Goal: Answer question/provide support: Share knowledge or assist other users

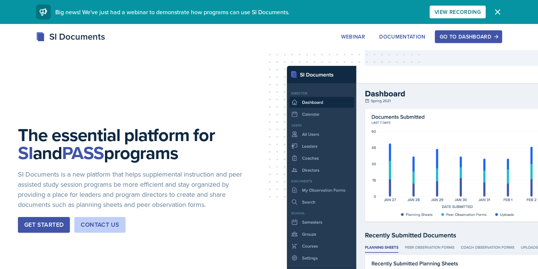
click at [487, 37] on div "Go to Dashboard" at bounding box center [469, 37] width 58 height 6
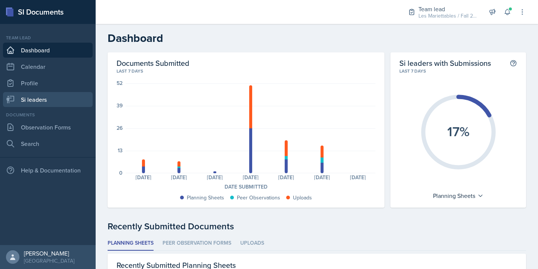
click at [37, 99] on link "Si leaders" at bounding box center [48, 99] width 90 height 15
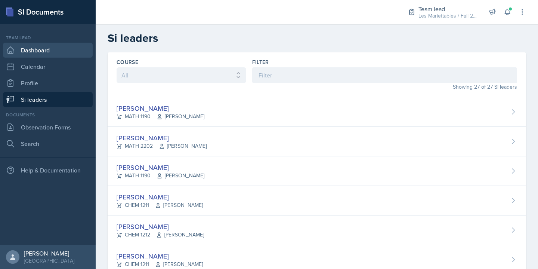
click at [51, 55] on link "Dashboard" at bounding box center [48, 50] width 90 height 15
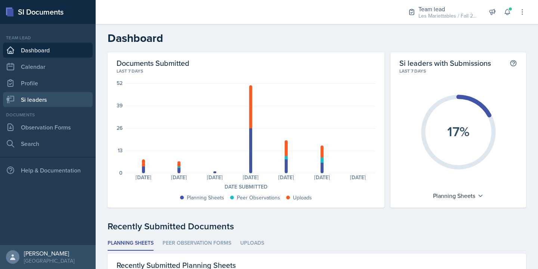
click at [46, 105] on link "Si leaders" at bounding box center [48, 99] width 90 height 15
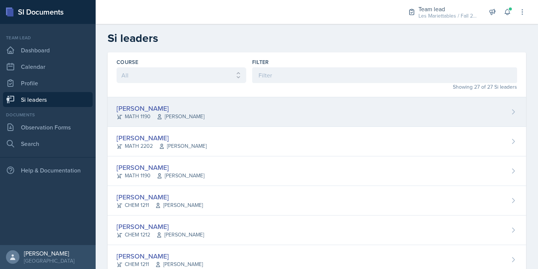
click at [199, 114] on span "[PERSON_NAME]" at bounding box center [181, 117] width 48 height 8
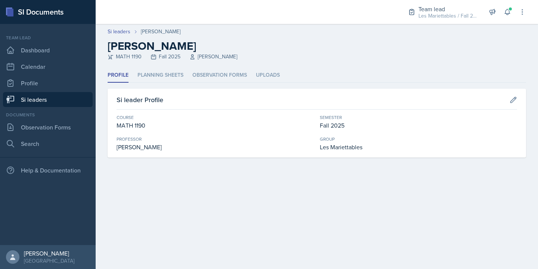
click at [152, 83] on div "Profile Planning Sheets Observation Forms Uploads Profile Planning Sheets Obser…" at bounding box center [317, 112] width 419 height 89
click at [151, 78] on li "Planning Sheets" at bounding box center [161, 75] width 46 height 15
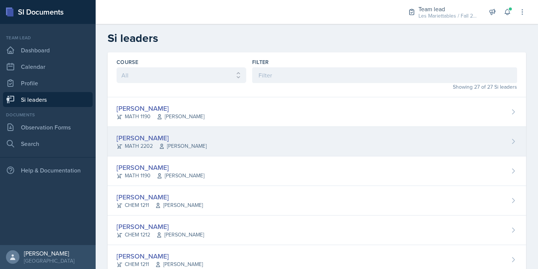
click at [153, 143] on div "MATH 2202 [PERSON_NAME]" at bounding box center [162, 146] width 90 height 8
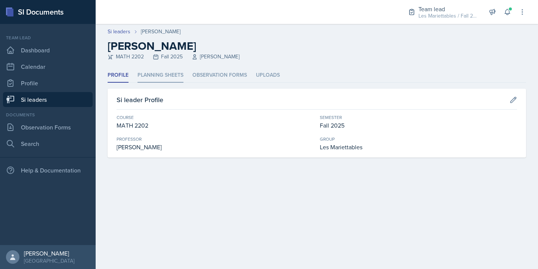
click at [165, 69] on li "Planning Sheets" at bounding box center [161, 75] width 46 height 15
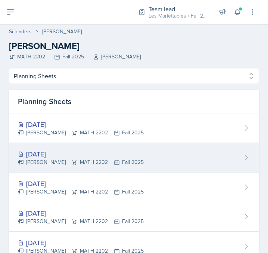
click at [56, 147] on div "[DATE] [PERSON_NAME] MATH 2202 Fall 2025" at bounding box center [134, 158] width 250 height 30
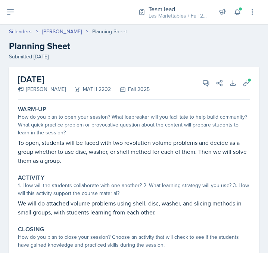
click at [179, 138] on p "To open, students will be faced with two revolution volume problems and decide …" at bounding box center [134, 151] width 233 height 27
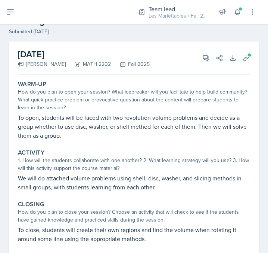
scroll to position [50, 0]
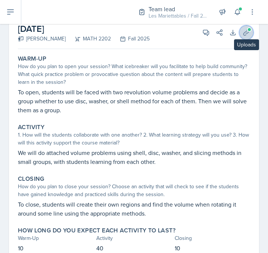
click at [244, 34] on icon at bounding box center [247, 33] width 6 height 6
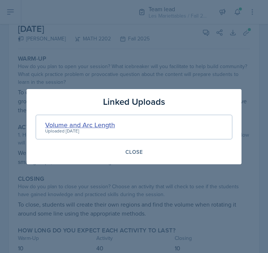
click at [104, 123] on div "Volume and Arc Length" at bounding box center [80, 125] width 70 height 10
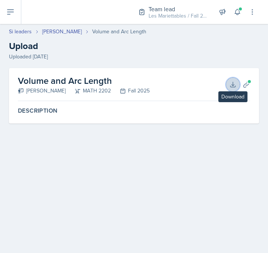
click at [231, 90] on button "Download" at bounding box center [233, 84] width 13 height 13
click at [242, 6] on div "Team lead Les Mariettables / Fall 2025 Team lead Doofenshmirtz Evil Inc. / Spri…" at bounding box center [192, 12] width 129 height 24
click at [239, 8] on button at bounding box center [237, 11] width 13 height 13
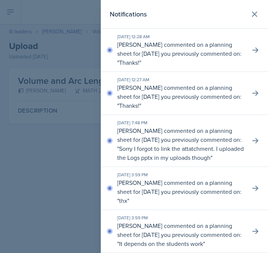
click at [217, 19] on div "Notifications" at bounding box center [185, 14] width 150 height 10
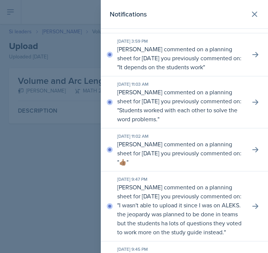
scroll to position [202, 0]
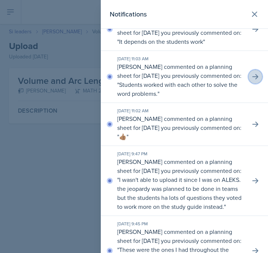
click at [257, 78] on icon at bounding box center [256, 76] width 6 height 5
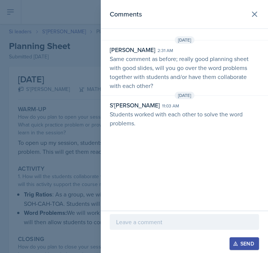
click at [66, 120] on div at bounding box center [134, 126] width 268 height 253
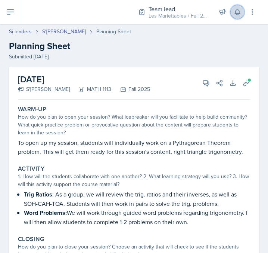
click at [233, 12] on button at bounding box center [237, 11] width 13 height 13
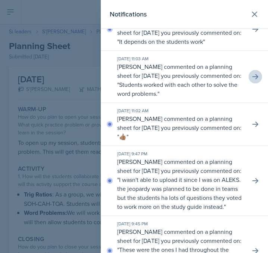
scroll to position [202, 0]
click at [206, 70] on p "[PERSON_NAME] commented on a planning sheet for [DATE] you previously commented…" at bounding box center [180, 80] width 127 height 36
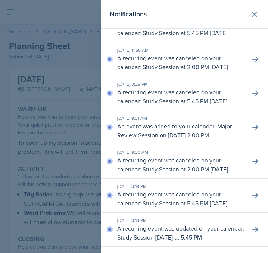
scroll to position [1993, 0]
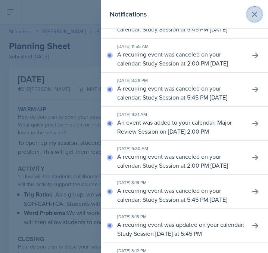
click at [253, 11] on icon at bounding box center [254, 14] width 9 height 9
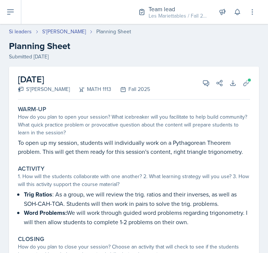
click at [180, 141] on p "To open up my session, students will individually work on a Pythagorean Theorem…" at bounding box center [134, 147] width 233 height 18
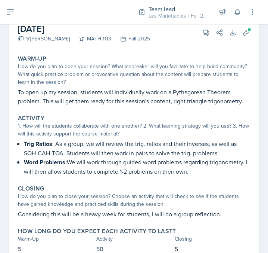
scroll to position [76, 0]
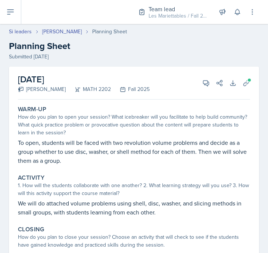
click at [128, 123] on div "How do you plan to open your session? What icebreaker will you facilitate to he…" at bounding box center [134, 125] width 233 height 24
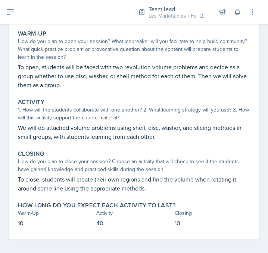
scroll to position [50, 0]
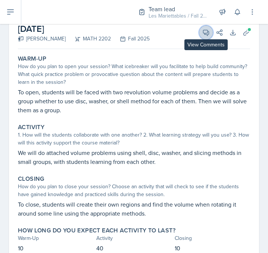
click at [207, 30] on icon at bounding box center [207, 33] width 6 height 6
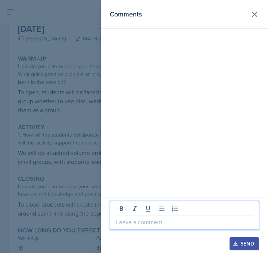
click at [172, 220] on p at bounding box center [184, 221] width 137 height 9
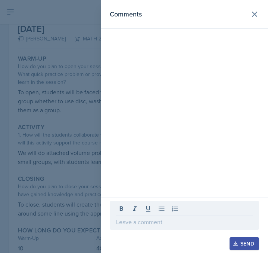
click at [168, 224] on p at bounding box center [184, 221] width 137 height 9
drag, startPoint x: 205, startPoint y: 217, endPoint x: 179, endPoint y: 223, distance: 26.5
click at [179, 223] on div "Worksheet looks good and the" at bounding box center [185, 215] width 150 height 29
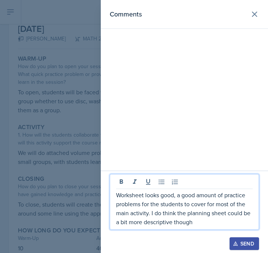
click at [173, 224] on p "Worksheet looks good, a good amount of practice problems for the students to co…" at bounding box center [184, 208] width 137 height 36
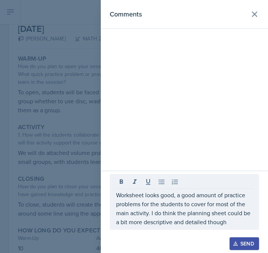
click at [241, 245] on div "Send" at bounding box center [245, 243] width 20 height 6
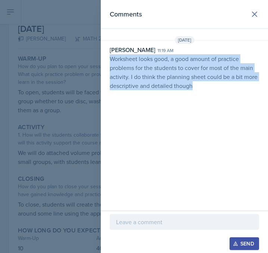
drag, startPoint x: 197, startPoint y: 86, endPoint x: 105, endPoint y: 62, distance: 94.2
click at [105, 62] on div "[PERSON_NAME] 11:19 am Worksheet looks good, a good amount of practice problems…" at bounding box center [184, 67] width 167 height 45
copy p "Worksheet looks good, a good amount of practice problems for the students to co…"
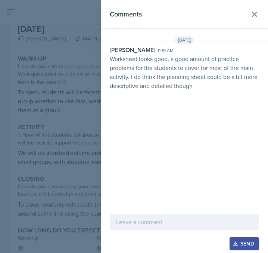
click at [77, 85] on div at bounding box center [134, 126] width 268 height 253
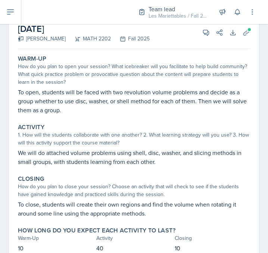
click at [196, 114] on p "To open, students will be faced with two revolution volume problems and decide …" at bounding box center [134, 100] width 233 height 27
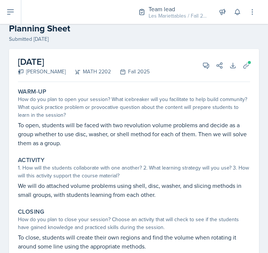
scroll to position [0, 0]
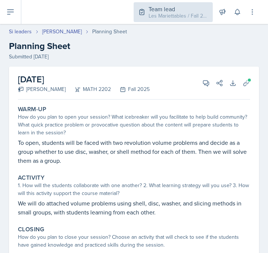
select select "Planning Sheets"
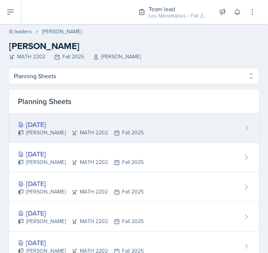
click at [72, 132] on icon at bounding box center [75, 133] width 6 height 6
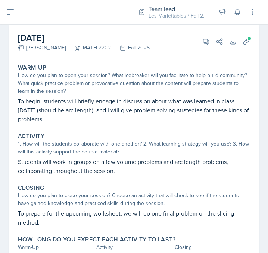
scroll to position [41, 0]
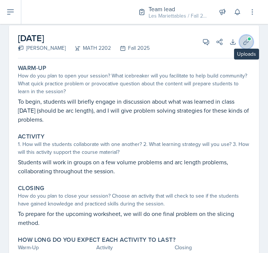
click at [242, 41] on button "Uploads" at bounding box center [246, 41] width 13 height 13
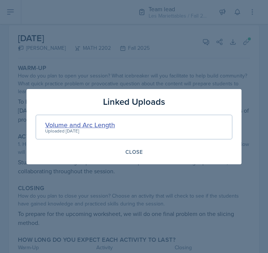
click at [102, 122] on div "Volume and Arc Length" at bounding box center [80, 125] width 70 height 10
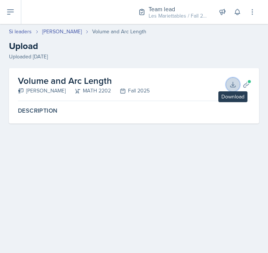
click at [233, 83] on icon at bounding box center [233, 84] width 7 height 7
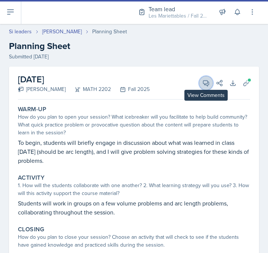
click at [203, 83] on button "View Comments" at bounding box center [206, 82] width 13 height 13
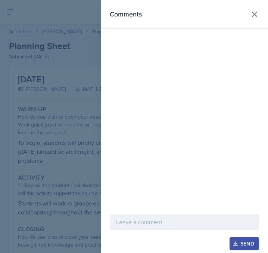
click at [167, 223] on p at bounding box center [184, 221] width 137 height 9
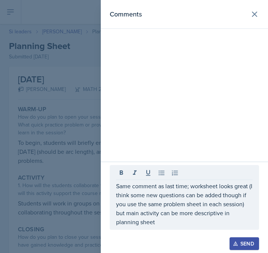
click at [256, 244] on button "Send" at bounding box center [245, 243] width 30 height 13
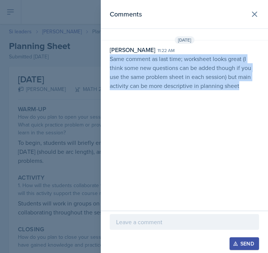
drag, startPoint x: 242, startPoint y: 84, endPoint x: 111, endPoint y: 59, distance: 133.2
click at [111, 59] on p "Same comment as last time; worksheet looks great (I think some new questions ca…" at bounding box center [185, 72] width 150 height 36
copy p "Same comment as last time; worksheet looks great (I think some new questions ca…"
click at [253, 15] on icon at bounding box center [254, 14] width 9 height 9
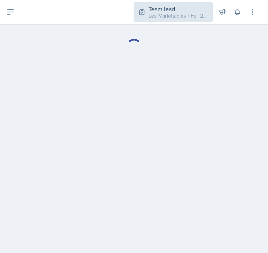
select select "Planning Sheets"
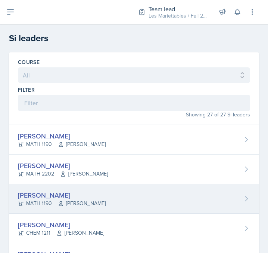
click at [93, 189] on div "[PERSON_NAME] MATH 1190 [PERSON_NAME]" at bounding box center [134, 199] width 250 height 30
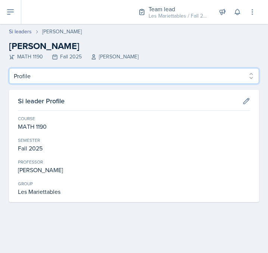
click at [9, 68] on select "Profile Planning Sheets Observation Forms Uploads" at bounding box center [134, 76] width 250 height 16
select select "Planning Sheets"
click option "Planning Sheets" at bounding box center [0, 0] width 0 height 0
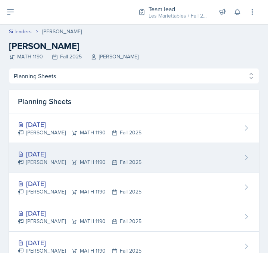
click at [122, 153] on div "[DATE]" at bounding box center [80, 154] width 124 height 10
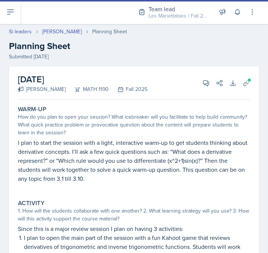
click at [185, 127] on div "How do you plan to open your session? What icebreaker will you facilitate to he…" at bounding box center [134, 125] width 233 height 24
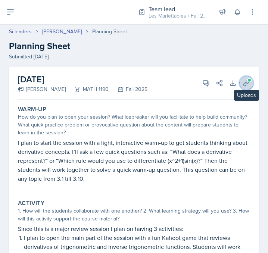
click at [243, 83] on icon at bounding box center [246, 82] width 7 height 7
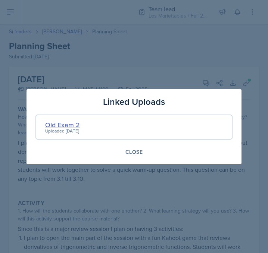
click at [72, 127] on div "Old Exam 2" at bounding box center [62, 125] width 35 height 10
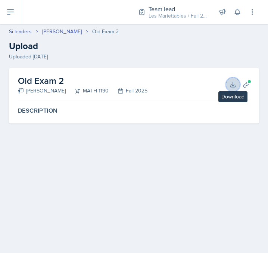
click at [235, 82] on icon at bounding box center [233, 84] width 7 height 7
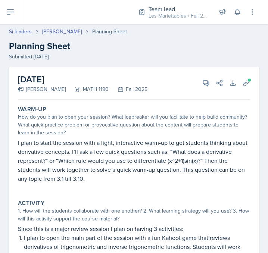
click at [212, 120] on div "How do you plan to open your session? What icebreaker will you facilitate to he…" at bounding box center [134, 125] width 233 height 24
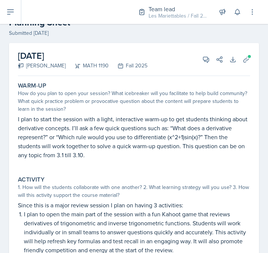
scroll to position [21, 0]
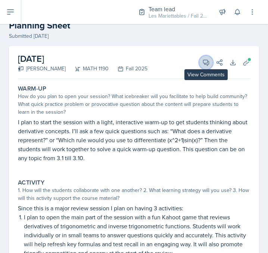
click at [212, 62] on button "View Comments" at bounding box center [206, 62] width 13 height 13
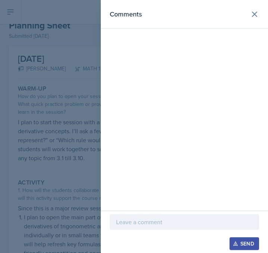
click at [165, 228] on div at bounding box center [185, 222] width 150 height 16
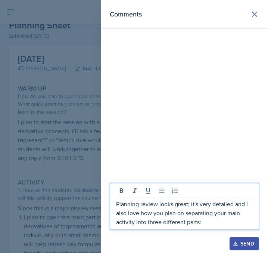
click at [61, 205] on div at bounding box center [134, 126] width 268 height 253
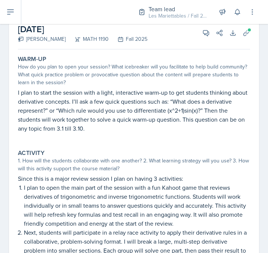
scroll to position [46, 0]
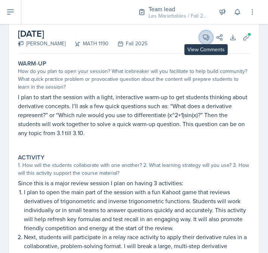
click at [204, 39] on icon at bounding box center [206, 37] width 7 height 7
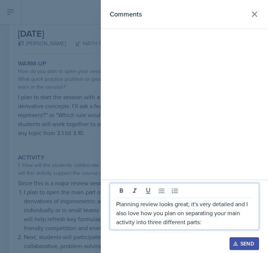
click at [206, 224] on p "Planning review looks great; it's very detailed and I also love how you plan on…" at bounding box center [184, 212] width 137 height 27
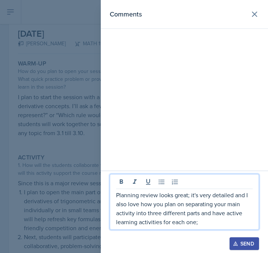
click at [193, 195] on p "Planning review looks great; it's very detailed and I also love how you plan on…" at bounding box center [184, 208] width 137 height 36
click at [205, 222] on p "Planning review looks great, it's very detailed and I also love how you plan on…" at bounding box center [184, 208] width 137 height 36
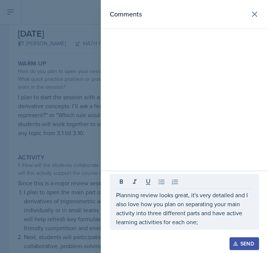
click at [79, 175] on div at bounding box center [134, 126] width 268 height 253
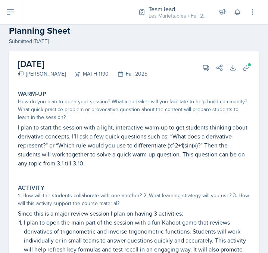
scroll to position [0, 0]
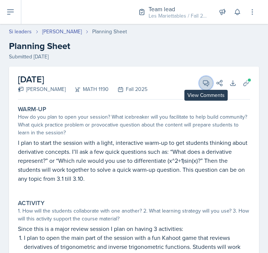
click at [209, 83] on icon at bounding box center [207, 83] width 6 height 6
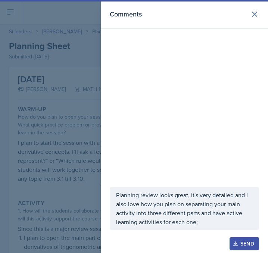
click at [65, 204] on div at bounding box center [134, 126] width 268 height 253
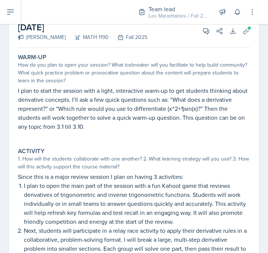
scroll to position [25, 0]
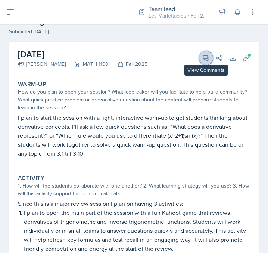
click at [204, 57] on icon at bounding box center [207, 58] width 6 height 6
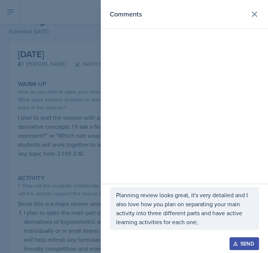
click at [210, 228] on div "Planning review looks great, it's very detailed and I also love how you plan on…" at bounding box center [185, 208] width 150 height 43
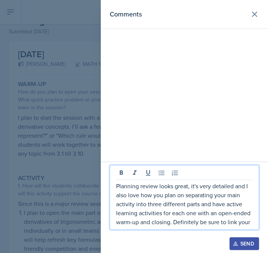
click at [73, 144] on div at bounding box center [134, 126] width 268 height 253
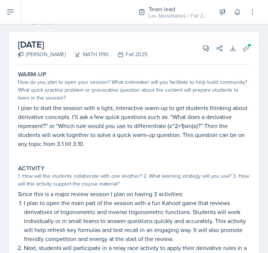
scroll to position [21, 0]
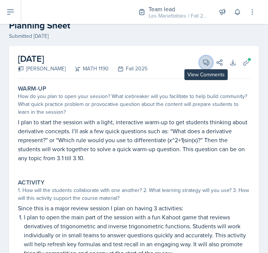
click at [205, 60] on icon at bounding box center [207, 63] width 6 height 6
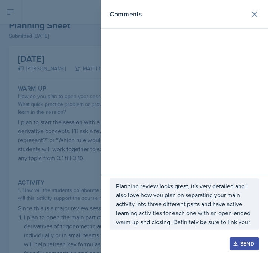
click at [257, 225] on div "Planning review looks great, it's very detailed and I also love how you plan on…" at bounding box center [185, 204] width 150 height 52
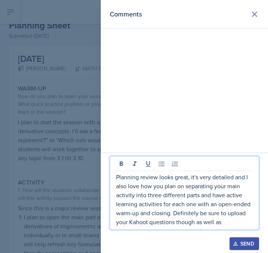
click at [90, 169] on div at bounding box center [134, 126] width 268 height 253
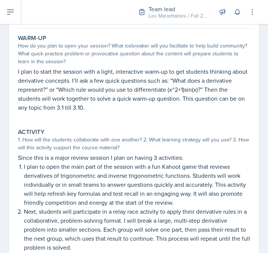
scroll to position [0, 0]
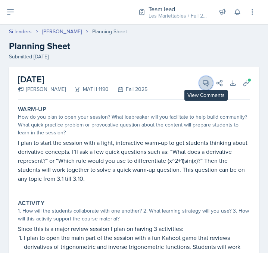
click at [202, 81] on button "View Comments" at bounding box center [206, 82] width 13 height 13
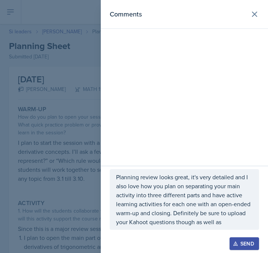
click at [226, 222] on p "Planning review looks great, it's very detailed and I also love how you plan on…" at bounding box center [184, 199] width 137 height 54
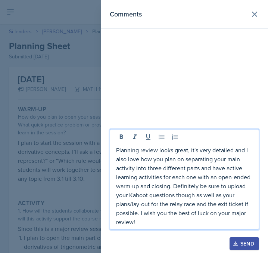
click at [251, 246] on div "Send" at bounding box center [245, 243] width 20 height 6
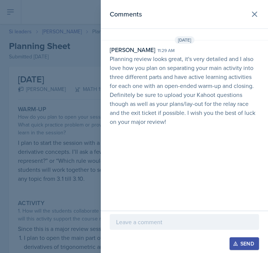
click at [86, 146] on div at bounding box center [134, 126] width 268 height 253
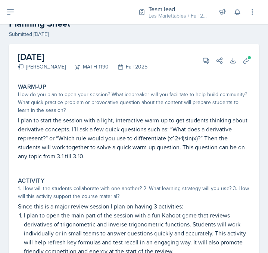
click at [108, 89] on div "[DATE] [PERSON_NAME] MATH 1190 Fall 2025 View Comments Comments [DATE] [PERSON_…" at bounding box center [134, 252] width 250 height 416
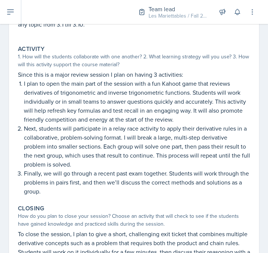
scroll to position [176, 0]
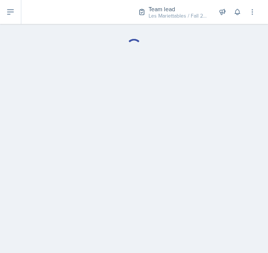
select select "Planning Sheets"
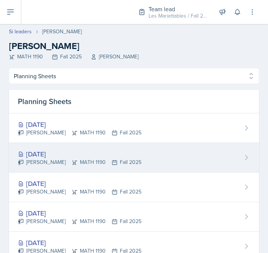
click at [86, 156] on div "[DATE]" at bounding box center [80, 154] width 124 height 10
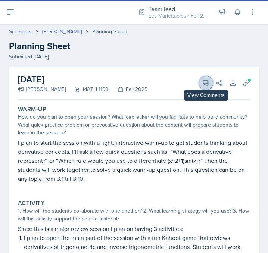
click at [206, 81] on icon at bounding box center [206, 82] width 7 height 7
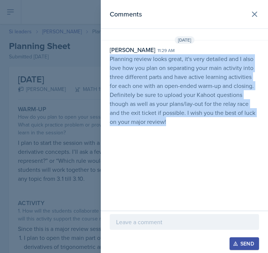
drag, startPoint x: 179, startPoint y: 122, endPoint x: 108, endPoint y: 59, distance: 94.8
click at [108, 59] on div "[PERSON_NAME] 11:29 am Planning review looks great, it's very detailed and I al…" at bounding box center [184, 85] width 167 height 81
copy p "Planning review looks great, it's very detailed and I also love how you plan on…"
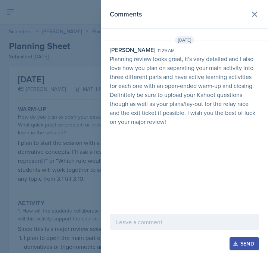
click at [45, 90] on div at bounding box center [134, 126] width 268 height 253
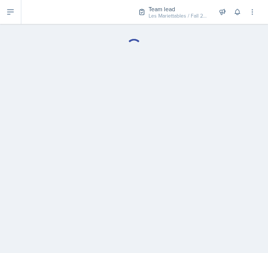
select select "Planning Sheets"
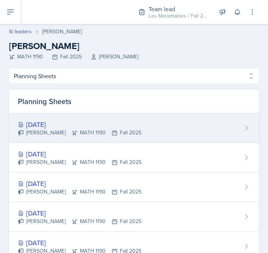
click at [87, 127] on div "[DATE]" at bounding box center [80, 124] width 124 height 10
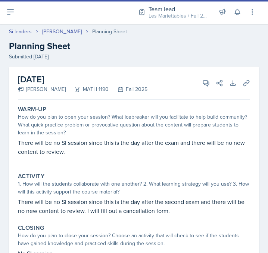
scroll to position [25, 0]
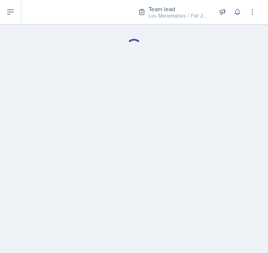
select select "Planning Sheets"
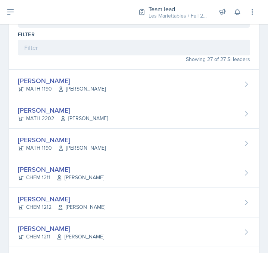
scroll to position [60, 0]
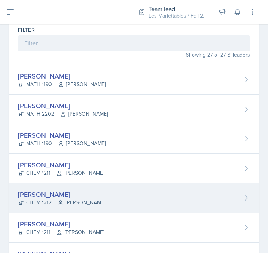
click at [126, 194] on div "[PERSON_NAME] CHEM 1212 [PERSON_NAME]" at bounding box center [134, 198] width 250 height 30
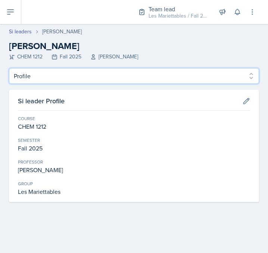
click at [9, 68] on select "Profile Planning Sheets Observation Forms Uploads" at bounding box center [134, 76] width 250 height 16
click option "Observation Forms" at bounding box center [0, 0] width 0 height 0
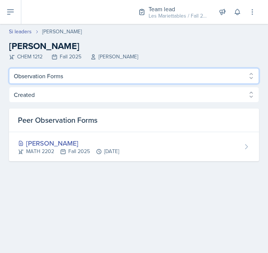
click at [9, 68] on select "Profile Planning Sheets Observation Forms Uploads" at bounding box center [134, 76] width 250 height 16
select select "Planning Sheets"
click option "Planning Sheets" at bounding box center [0, 0] width 0 height 0
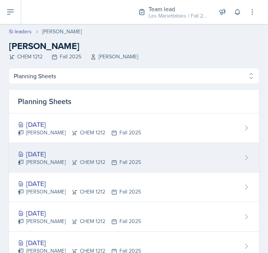
click at [51, 148] on div "[DATE] [PERSON_NAME] CHEM 1212 Fall 2025" at bounding box center [134, 158] width 250 height 30
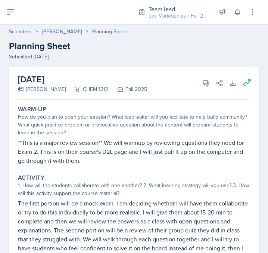
click at [197, 136] on div "How do you plan to open your session? What icebreaker will you facilitate to he…" at bounding box center [134, 125] width 233 height 24
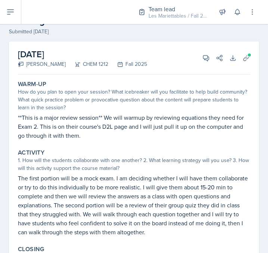
scroll to position [50, 0]
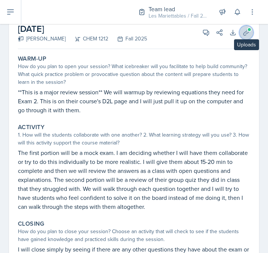
click at [249, 35] on icon at bounding box center [246, 32] width 7 height 7
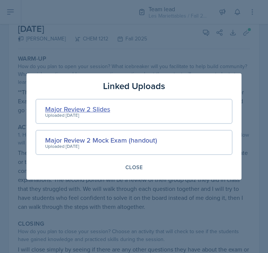
click at [98, 108] on div "Major Review 2 Slides" at bounding box center [77, 109] width 65 height 10
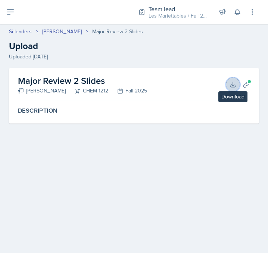
click at [228, 86] on button "Download" at bounding box center [233, 84] width 13 height 13
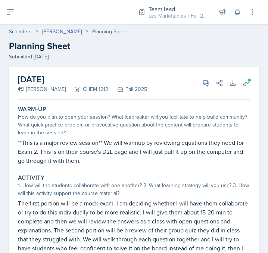
click at [220, 176] on div "Activity" at bounding box center [134, 177] width 233 height 7
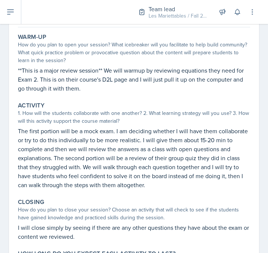
scroll to position [101, 0]
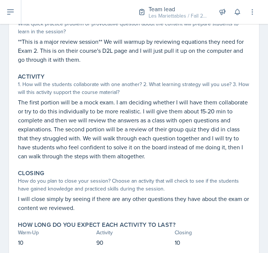
click at [233, 56] on p "**This is a major review session** We will warmup by reviewing equations they n…" at bounding box center [134, 50] width 233 height 27
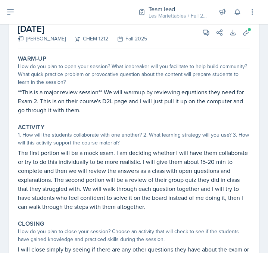
scroll to position [25, 0]
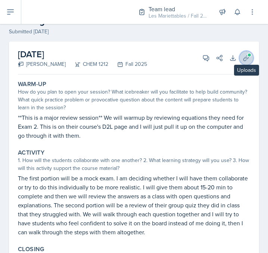
click at [246, 54] on icon at bounding box center [246, 57] width 7 height 7
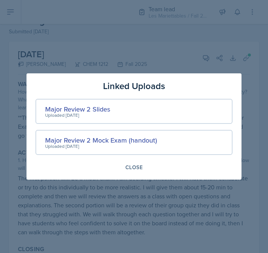
click at [245, 52] on div at bounding box center [134, 126] width 268 height 253
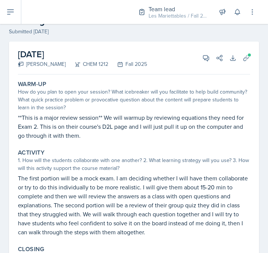
click at [172, 86] on div "Warm-Up How do you plan to open your session? What icebreaker will you facilita…" at bounding box center [134, 109] width 239 height 65
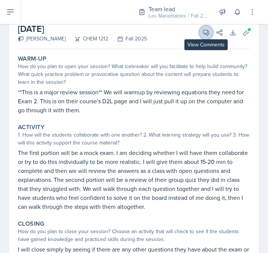
click at [203, 30] on button "View Comments" at bounding box center [206, 32] width 13 height 13
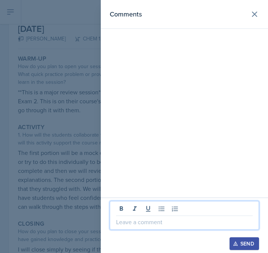
click at [169, 225] on p at bounding box center [184, 221] width 137 height 9
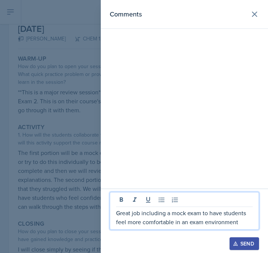
click at [174, 222] on p "Great job including a mock exam to have students feel more comfortable in an ex…" at bounding box center [184, 217] width 137 height 18
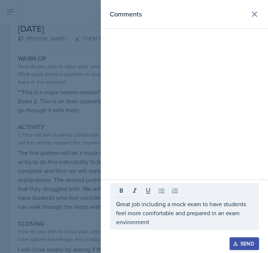
click at [217, 227] on div "Great job including a mock exam to have students feel more comfortable and prep…" at bounding box center [185, 206] width 150 height 47
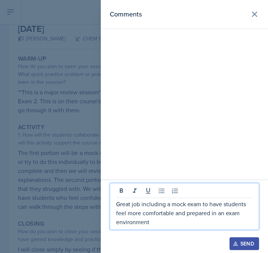
click at [202, 224] on p "Great job including a mock exam to have students feel more comfortable and prep…" at bounding box center [184, 212] width 137 height 27
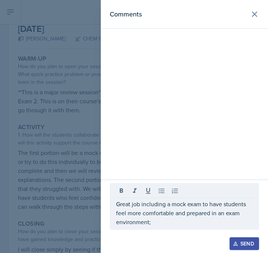
click at [230, 237] on button "Send" at bounding box center [245, 243] width 30 height 13
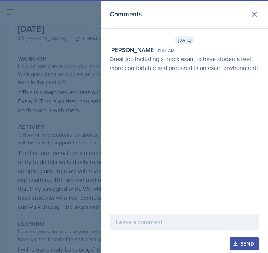
click at [178, 218] on p at bounding box center [184, 221] width 137 height 9
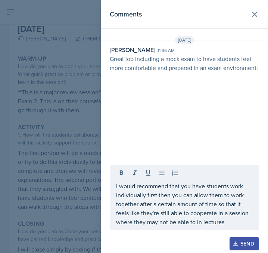
click at [37, 148] on div at bounding box center [134, 126] width 268 height 253
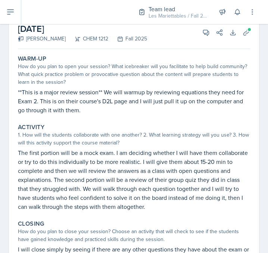
scroll to position [76, 0]
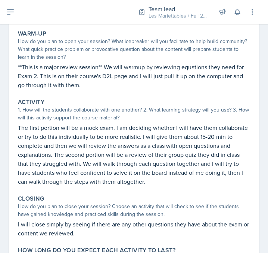
click at [164, 167] on p "The first portion will be a mock exam. I am deciding whether I will have them c…" at bounding box center [134, 154] width 233 height 63
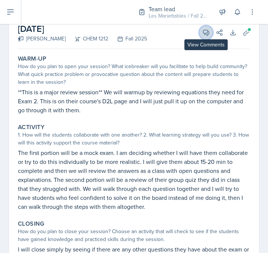
click at [203, 34] on icon at bounding box center [206, 32] width 7 height 7
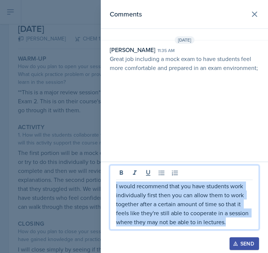
drag, startPoint x: 235, startPoint y: 225, endPoint x: 99, endPoint y: 184, distance: 142.1
click at [110, 184] on div "I would recommend that you have students work individually first then you can a…" at bounding box center [185, 197] width 150 height 65
click at [154, 201] on p "I would recommend that you have students work individually first then you can a…" at bounding box center [184, 203] width 137 height 45
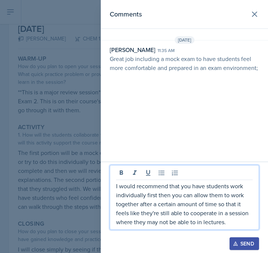
click at [147, 196] on p "I would recommend that you have students work individually first then you can a…" at bounding box center [184, 203] width 137 height 45
click at [154, 196] on p "I would recommend that you have students work individually first then you can a…" at bounding box center [184, 203] width 137 height 45
click at [162, 193] on p "I would recommend that you have students work individually first then you can a…" at bounding box center [184, 203] width 137 height 45
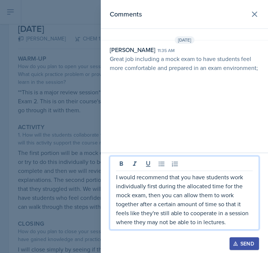
click at [232, 216] on p "I would recommend that you have students work individually first during the all…" at bounding box center [184, 199] width 137 height 54
click at [236, 223] on p "I would recommend that you have students work individually first during the all…" at bounding box center [184, 199] width 137 height 54
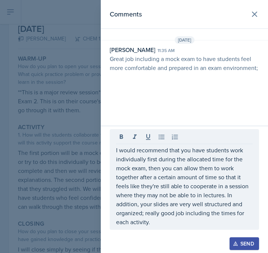
click at [250, 242] on div "Send" at bounding box center [245, 243] width 20 height 6
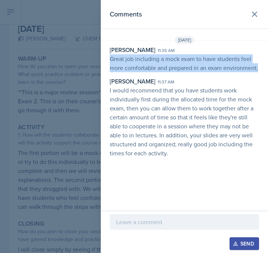
drag, startPoint x: 261, startPoint y: 69, endPoint x: 105, endPoint y: 58, distance: 155.9
click at [105, 58] on div "[PERSON_NAME] 11:35 am Great job including a mock exam to have students feel mo…" at bounding box center [184, 101] width 167 height 112
copy p "Great job including a mock exam to have students feel more comfortable and prep…"
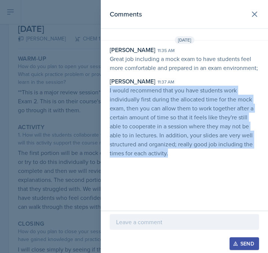
drag, startPoint x: 178, startPoint y: 156, endPoint x: 107, endPoint y: 91, distance: 95.8
click at [107, 91] on div "[PERSON_NAME] 11:35 am Great job including a mock exam to have students feel mo…" at bounding box center [184, 101] width 167 height 112
copy p "I would recommend that you have students work individually first during the all…"
click at [74, 67] on div at bounding box center [134, 126] width 268 height 253
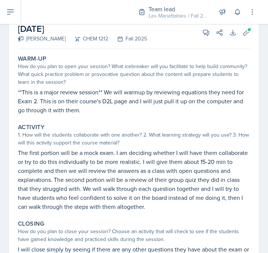
click at [84, 36] on div "CHEM 1212" at bounding box center [87, 39] width 43 height 8
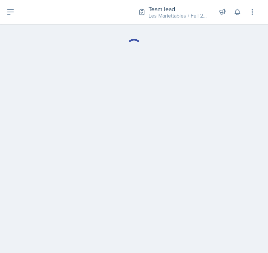
select select "Planning Sheets"
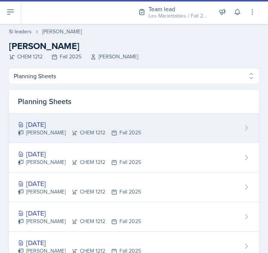
click at [53, 123] on div "[DATE]" at bounding box center [79, 124] width 123 height 10
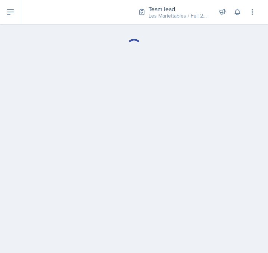
select select "Planning Sheets"
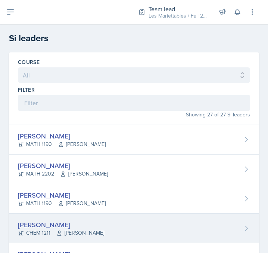
click at [53, 220] on div "[PERSON_NAME]" at bounding box center [61, 224] width 86 height 10
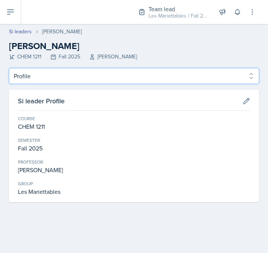
select select "Planning Sheets"
click option "Planning Sheets" at bounding box center [0, 0] width 0 height 0
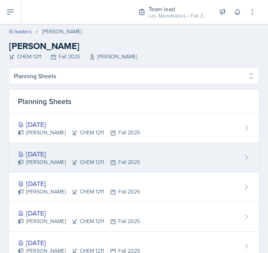
click at [59, 150] on div "[DATE]" at bounding box center [79, 154] width 122 height 10
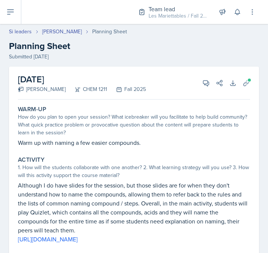
click at [176, 150] on div "Warm-Up How do you plan to open your session? What icebreaker will you facilita…" at bounding box center [134, 125] width 239 height 47
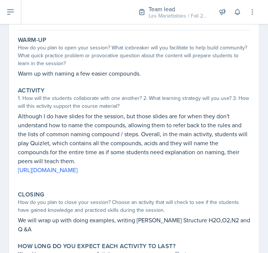
scroll to position [50, 0]
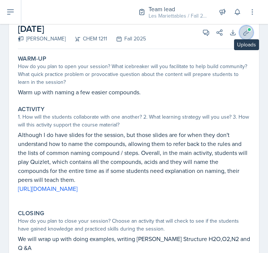
click at [247, 36] on icon at bounding box center [246, 32] width 7 height 7
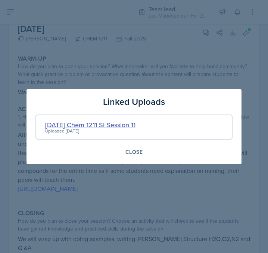
click at [107, 123] on div "[DATE] Chem 1211 SI Session 11" at bounding box center [90, 125] width 90 height 10
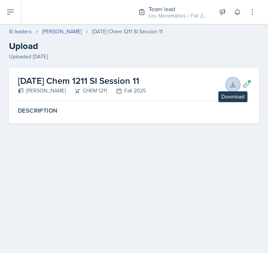
click at [237, 83] on icon at bounding box center [233, 84] width 7 height 7
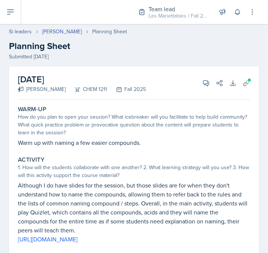
click at [228, 156] on div "Activity 1. How will the students collaborate with one another? 2. What learnin…" at bounding box center [134, 203] width 239 height 101
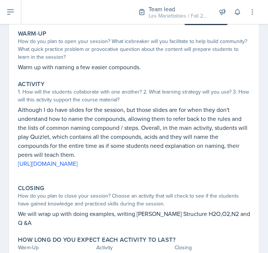
scroll to position [101, 0]
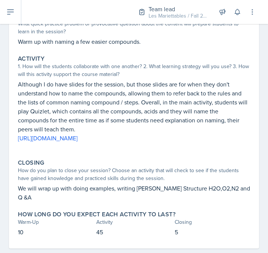
click at [197, 88] on p "Although I do have slides for the session, but those slides are for when they d…" at bounding box center [134, 107] width 233 height 54
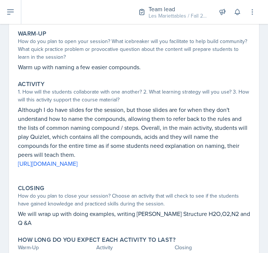
scroll to position [0, 0]
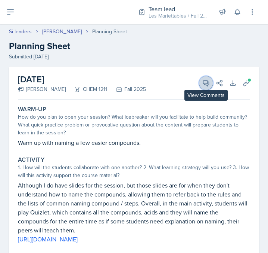
click at [205, 86] on icon at bounding box center [206, 82] width 7 height 7
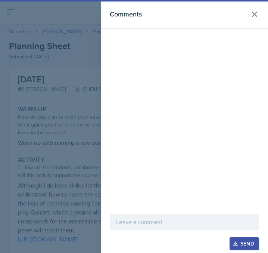
click at [137, 220] on p at bounding box center [184, 221] width 137 height 9
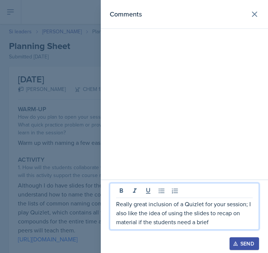
click at [232, 215] on p "Really great inclusion of a Quizlet for your session; I also like the idea of u…" at bounding box center [184, 212] width 137 height 27
click at [229, 221] on p "Really great inclusion of a Quizlet for your session; I also like the idea of u…" at bounding box center [184, 212] width 137 height 27
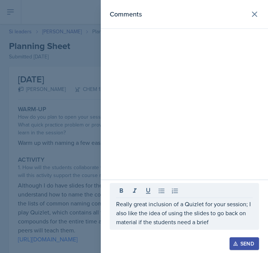
click at [263, 213] on div "Really great inclusion of a Quizlet for your session; I also like the idea of u…" at bounding box center [184, 215] width 167 height 73
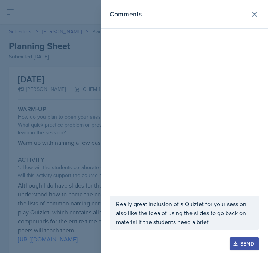
click at [253, 213] on div "Really great inclusion of a Quizlet for your session; I also like the idea of u…" at bounding box center [185, 213] width 150 height 34
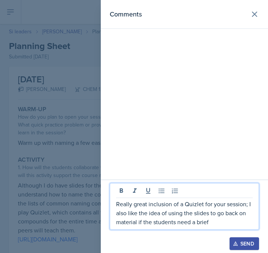
click at [246, 213] on p "Really great inclusion of a Quizlet for your session; I also like the idea of u…" at bounding box center [184, 212] width 137 height 27
click at [231, 222] on p "Really great inclusion of a Quizlet for your session; I also like the idea of u…" at bounding box center [184, 212] width 137 height 27
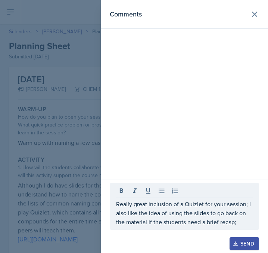
click at [234, 222] on p "Really great inclusion of a Quizlet for your session; I also like the idea of u…" at bounding box center [184, 212] width 137 height 27
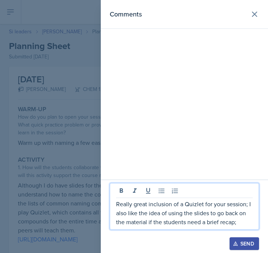
click at [243, 223] on p "Really great inclusion of a Quizlet for your session; I also like the idea of u…" at bounding box center [184, 212] width 137 height 27
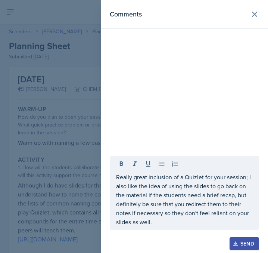
click at [238, 241] on icon "button" at bounding box center [235, 243] width 5 height 5
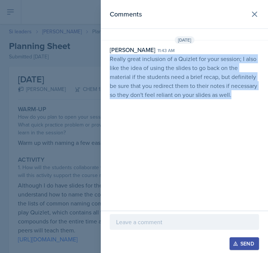
drag, startPoint x: 240, startPoint y: 93, endPoint x: 109, endPoint y: 60, distance: 135.5
click at [109, 60] on div "[PERSON_NAME] 11:43 am Really great inclusion of a Quizlet for your session; I …" at bounding box center [184, 72] width 167 height 54
copy p "Really great inclusion of a Quizlet for your session; I also like the idea of u…"
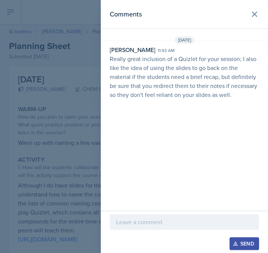
click at [71, 95] on div at bounding box center [134, 126] width 268 height 253
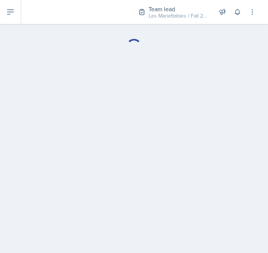
select select "Planning Sheets"
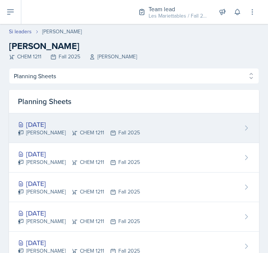
click at [70, 118] on div "[DATE] [PERSON_NAME] CHEM 1211 Fall 2025" at bounding box center [134, 128] width 250 height 30
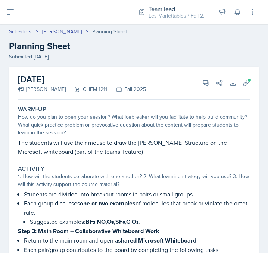
click at [121, 138] on div "Warm-Up How do you plan to open your session? What icebreaker will you facilita…" at bounding box center [134, 130] width 239 height 56
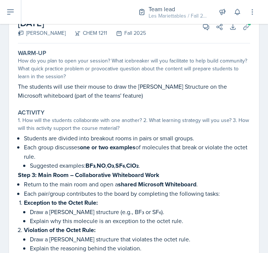
scroll to position [31, 0]
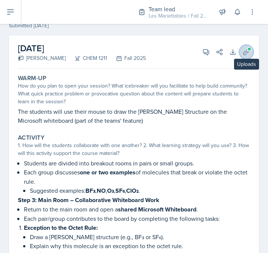
click at [251, 52] on button "Uploads" at bounding box center [246, 51] width 13 height 13
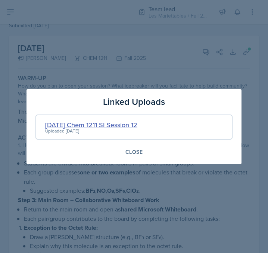
click at [127, 123] on div "[DATE] Chem 1211 SI Session 12" at bounding box center [91, 125] width 92 height 10
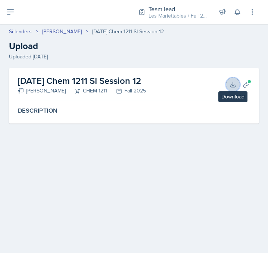
click at [230, 84] on icon at bounding box center [233, 84] width 7 height 7
click at [68, 39] on div "Si leaders [PERSON_NAME] [DATE] Chem 1211 SI Session 12 Upload Uploaded [DATE]" at bounding box center [134, 44] width 268 height 33
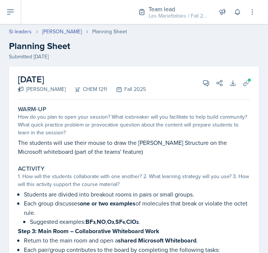
click at [141, 138] on div "Warm-Up How do you plan to open your session? What icebreaker will you facilita…" at bounding box center [134, 130] width 239 height 56
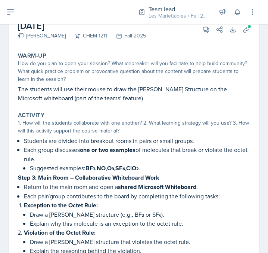
scroll to position [50, 0]
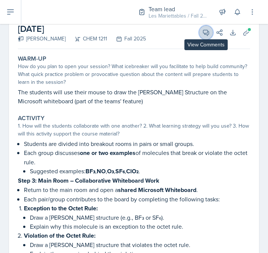
click at [205, 29] on icon at bounding box center [206, 32] width 7 height 7
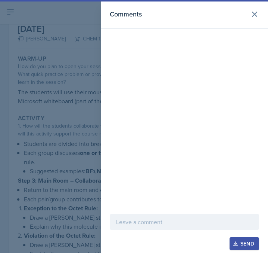
click at [176, 216] on div at bounding box center [185, 222] width 150 height 16
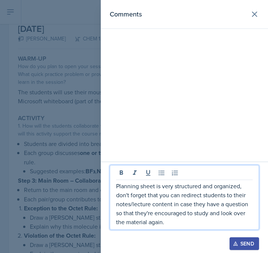
click at [242, 186] on p "Planning sheet is very structured and organized, don't forget that you can redi…" at bounding box center [184, 203] width 137 height 45
click at [61, 203] on div at bounding box center [134, 126] width 268 height 253
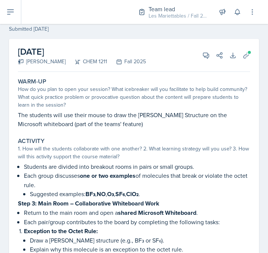
scroll to position [25, 0]
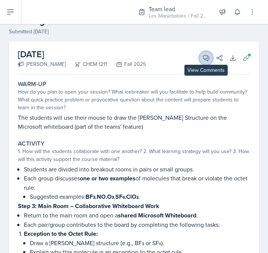
click at [203, 53] on button "View Comments" at bounding box center [206, 57] width 13 height 13
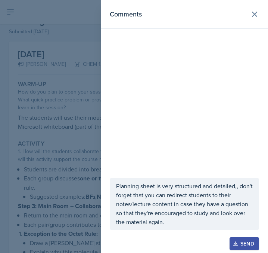
click at [238, 186] on p "Planning sheet is very structured and detailed,, don't forget that you can redi…" at bounding box center [184, 203] width 137 height 45
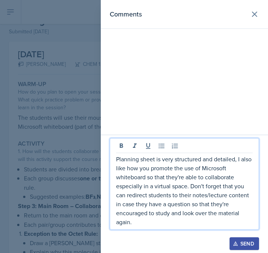
click at [189, 182] on p "Planning sheet is very structured and detailed, I also like how you promote the…" at bounding box center [184, 190] width 137 height 72
click at [246, 241] on div "Send" at bounding box center [245, 243] width 20 height 6
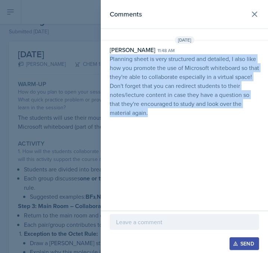
drag, startPoint x: 160, startPoint y: 111, endPoint x: 106, endPoint y: 57, distance: 76.1
click at [106, 57] on div "[PERSON_NAME] 11:48 am Planning sheet is very structured and detailed, I also l…" at bounding box center [184, 81] width 167 height 72
copy p "Planning sheet is very structured and detailed, I also like how you promote the…"
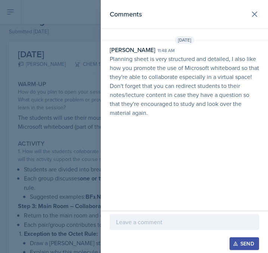
click at [41, 142] on div at bounding box center [134, 126] width 268 height 253
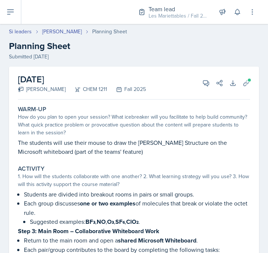
select select "Planning Sheets"
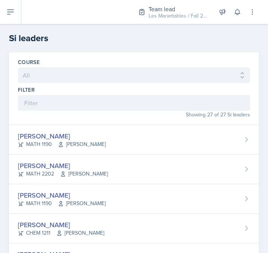
click at [101, 114] on div "Showing 27 of 27 Si leaders" at bounding box center [134, 115] width 233 height 8
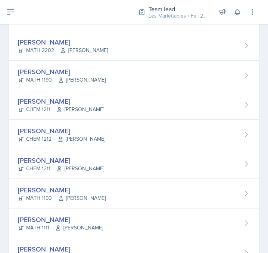
scroll to position [151, 0]
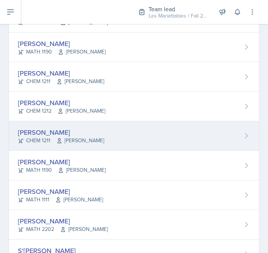
click at [76, 131] on div "[PERSON_NAME]" at bounding box center [61, 132] width 86 height 10
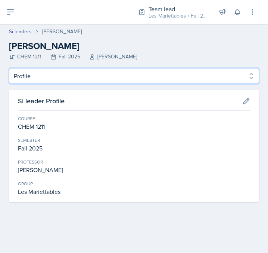
click at [9, 68] on select "Profile Planning Sheets Observation Forms Uploads" at bounding box center [134, 76] width 250 height 16
select select "Planning Sheets"
click option "Planning Sheets" at bounding box center [0, 0] width 0 height 0
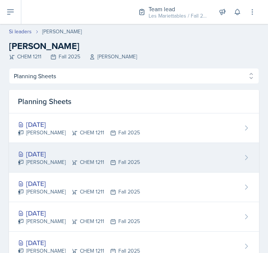
click at [92, 157] on div "[DATE]" at bounding box center [79, 154] width 122 height 10
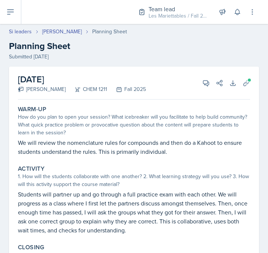
click at [216, 60] on div "Submitted [DATE]" at bounding box center [134, 57] width 250 height 8
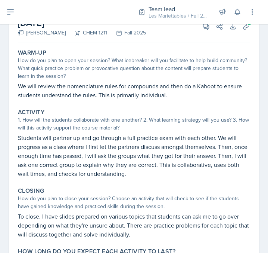
scroll to position [31, 0]
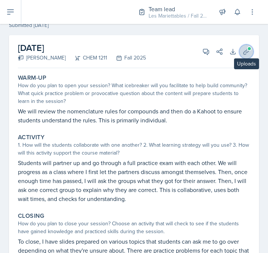
click at [247, 51] on icon at bounding box center [247, 52] width 6 height 6
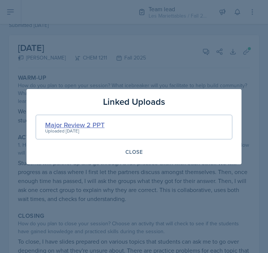
click at [101, 122] on div "Major Review 2 PPT" at bounding box center [74, 125] width 59 height 10
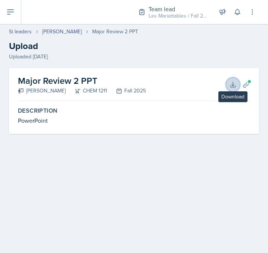
click at [238, 82] on button "Download" at bounding box center [233, 84] width 13 height 13
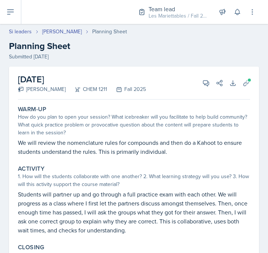
click at [127, 123] on div "How do you plan to open your session? What icebreaker will you facilitate to he…" at bounding box center [134, 125] width 233 height 24
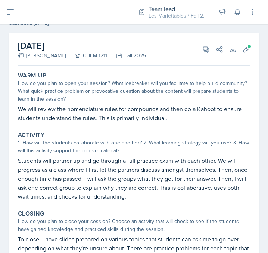
scroll to position [25, 0]
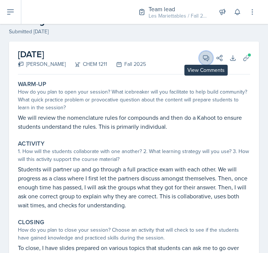
click at [205, 58] on icon at bounding box center [206, 57] width 7 height 7
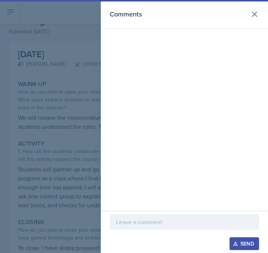
click at [150, 218] on p at bounding box center [184, 221] width 137 height 9
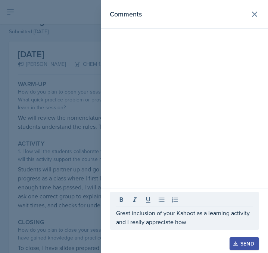
click at [195, 224] on p "Great inclusion of your Kahoot as a learning activity and I really appreciate h…" at bounding box center [184, 217] width 137 height 18
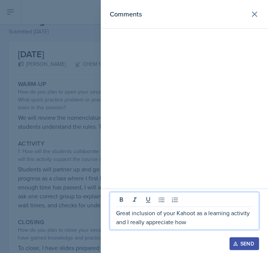
click at [82, 199] on div at bounding box center [134, 126] width 268 height 253
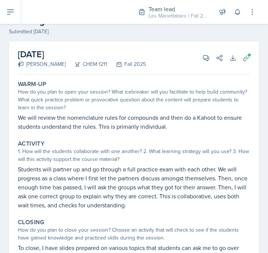
scroll to position [50, 0]
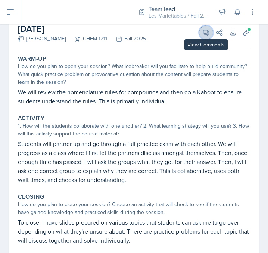
click at [210, 31] on span at bounding box center [209, 30] width 4 height 4
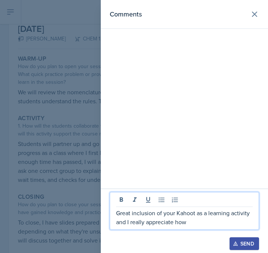
drag, startPoint x: 197, startPoint y: 221, endPoint x: 116, endPoint y: 228, distance: 81.8
click at [116, 228] on div "Great inclusion of your Kahoot as a learning activity and I really appreciate h…" at bounding box center [185, 211] width 150 height 38
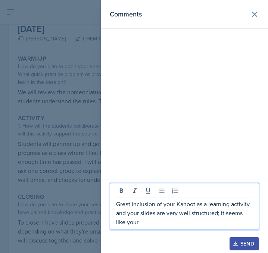
click at [58, 218] on div at bounding box center [134, 126] width 268 height 253
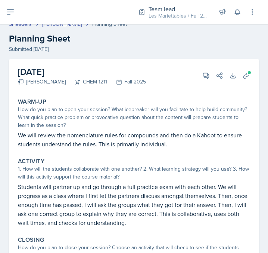
scroll to position [6, 0]
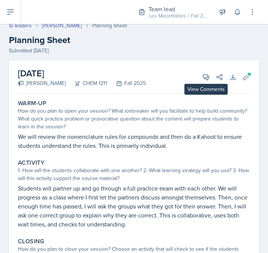
click at [210, 83] on div "[DATE] [PERSON_NAME] CHEM 1211 Fall 2025 View Comments Comments Great inclusion…" at bounding box center [134, 77] width 233 height 33
click at [209, 81] on button "View Comments" at bounding box center [206, 76] width 13 height 13
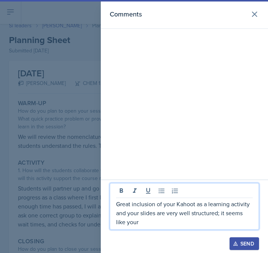
click at [174, 219] on p "Great inclusion of your Kahoot as a learning activity and your slides are very …" at bounding box center [184, 212] width 137 height 27
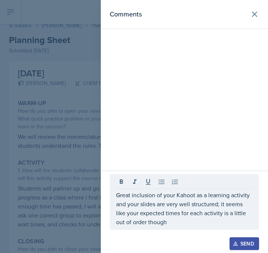
click at [73, 182] on div at bounding box center [134, 126] width 268 height 253
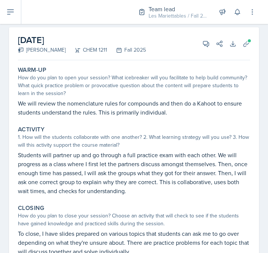
scroll to position [31, 0]
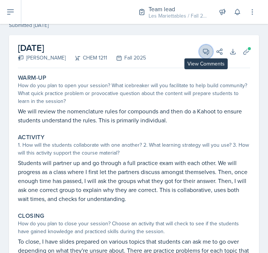
click at [203, 47] on button "View Comments" at bounding box center [206, 51] width 13 height 13
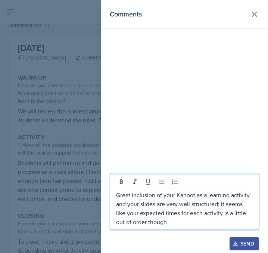
click at [192, 224] on p "Great inclusion of your Kahoot as a learning activity and your slides are very …" at bounding box center [184, 208] width 137 height 36
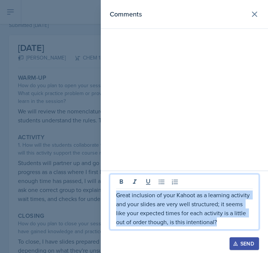
drag, startPoint x: 228, startPoint y: 225, endPoint x: 57, endPoint y: 183, distance: 175.7
click at [110, 183] on div "Great inclusion of your Kahoot as a learning activity and your slides are very …" at bounding box center [185, 202] width 150 height 56
copy p "Great inclusion of your Kahoot as a learning activity and your slides are very …"
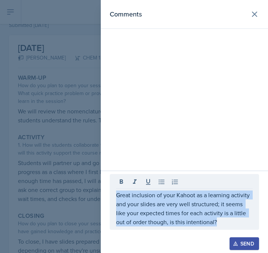
click at [239, 243] on div "Send" at bounding box center [245, 243] width 20 height 6
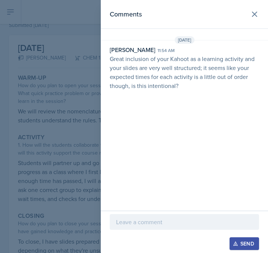
click at [77, 87] on div at bounding box center [134, 126] width 268 height 253
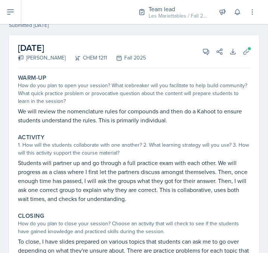
select select "Planning Sheets"
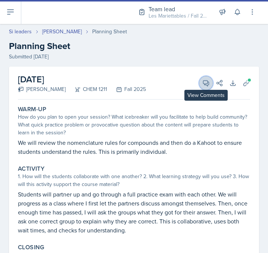
click at [205, 82] on icon at bounding box center [206, 82] width 7 height 7
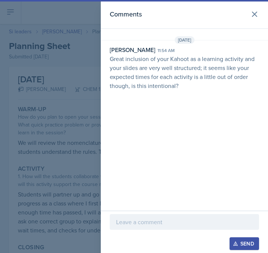
click at [175, 229] on div at bounding box center [185, 222] width 150 height 16
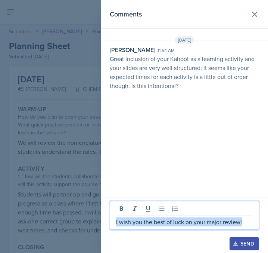
drag, startPoint x: 210, startPoint y: 227, endPoint x: 39, endPoint y: 235, distance: 171.4
click at [110, 230] on div "I wish you the best of luck on your major review!" at bounding box center [185, 215] width 150 height 29
copy p "I wish you the best of luck on your major review!"
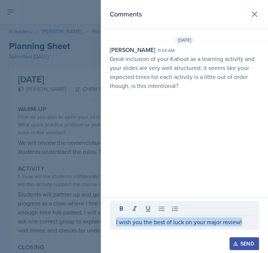
click at [246, 218] on p "I wish you the best of luck on your major review!" at bounding box center [184, 221] width 137 height 9
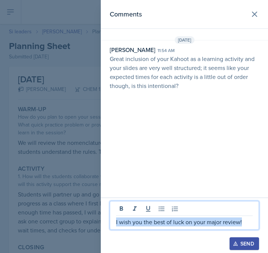
drag, startPoint x: 247, startPoint y: 220, endPoint x: 41, endPoint y: 227, distance: 206.9
click at [110, 227] on div "I wish you the best of luck on your major review!" at bounding box center [185, 215] width 150 height 29
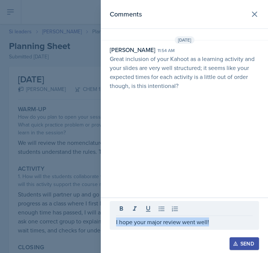
drag, startPoint x: 230, startPoint y: 227, endPoint x: 76, endPoint y: 231, distance: 154.1
click at [110, 230] on div "I hope your major review went well!" at bounding box center [185, 215] width 150 height 29
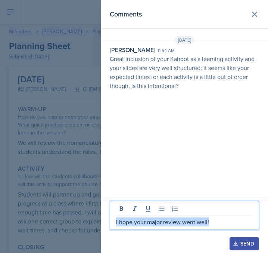
drag, startPoint x: 219, startPoint y: 225, endPoint x: 85, endPoint y: 222, distance: 133.9
click at [110, 222] on div "I hope your major review went well!" at bounding box center [185, 215] width 150 height 29
copy p "I hope your major review went well!"
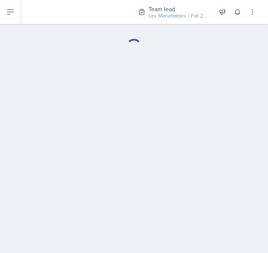
select select "Planning Sheets"
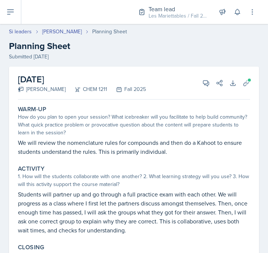
click at [207, 76] on div "[DATE] [PERSON_NAME] CHEM 1211 Fall 2025 View Comments Comments [DATE] [PERSON_…" at bounding box center [134, 83] width 233 height 33
click at [205, 81] on icon at bounding box center [207, 83] width 6 height 6
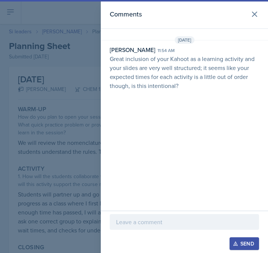
click at [153, 218] on p at bounding box center [184, 221] width 137 height 9
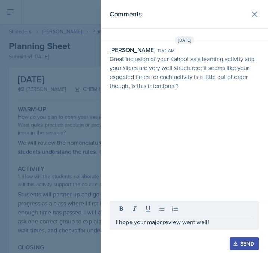
click at [251, 240] on div "Send" at bounding box center [245, 243] width 20 height 6
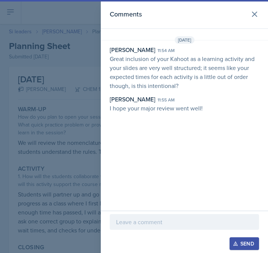
click at [53, 71] on div at bounding box center [134, 126] width 268 height 253
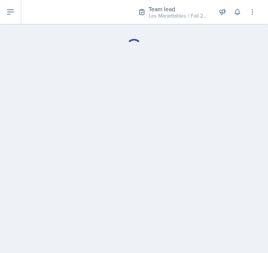
select select "Planning Sheets"
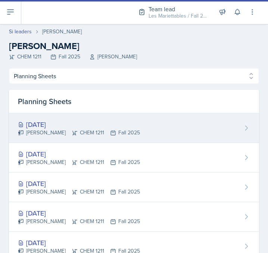
click at [58, 124] on div "[DATE]" at bounding box center [79, 124] width 122 height 10
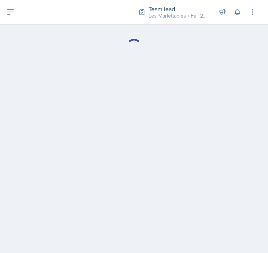
select select "Planning Sheets"
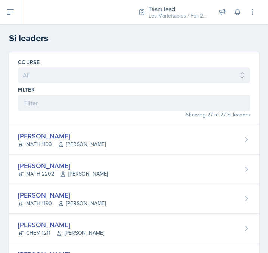
click at [128, 116] on div "Showing 27 of 27 Si leaders" at bounding box center [134, 115] width 233 height 8
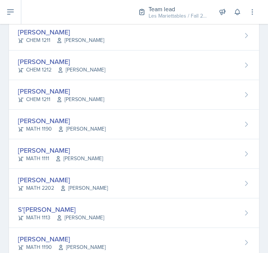
scroll to position [202, 0]
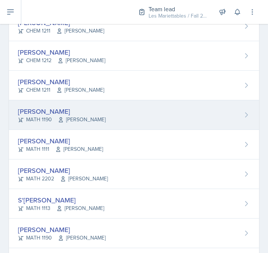
click at [114, 116] on div "[PERSON_NAME] MATH 1190 [PERSON_NAME]" at bounding box center [134, 115] width 250 height 30
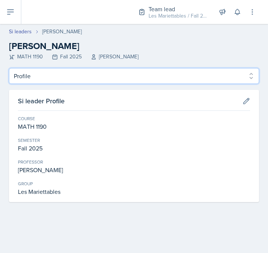
click at [9, 68] on select "Profile Planning Sheets Observation Forms Uploads" at bounding box center [134, 76] width 250 height 16
select select "Planning Sheets"
click option "Planning Sheets" at bounding box center [0, 0] width 0 height 0
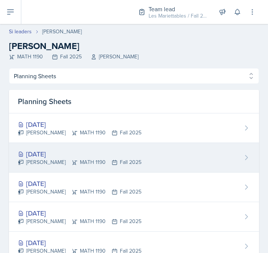
click at [76, 153] on div "[DATE]" at bounding box center [80, 154] width 124 height 10
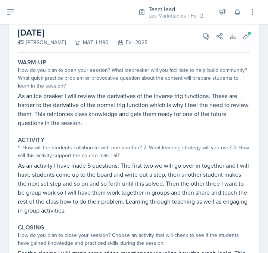
scroll to position [25, 0]
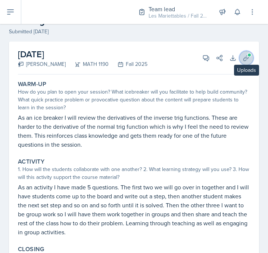
click at [248, 58] on icon at bounding box center [247, 58] width 6 height 6
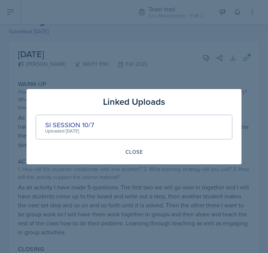
click at [58, 118] on div "SI SESSION 10/7 Uploaded [DATE]" at bounding box center [134, 126] width 197 height 25
click at [61, 126] on div "SI SESSION 10/7" at bounding box center [69, 125] width 49 height 10
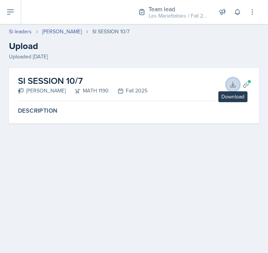
click at [236, 83] on icon at bounding box center [233, 84] width 7 height 7
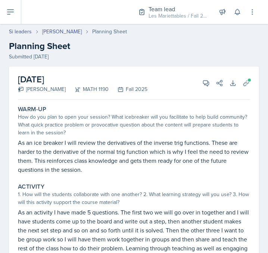
click at [164, 156] on p "As an ice breaker I will review the derivatives of the inverse trig functions. …" at bounding box center [134, 156] width 233 height 36
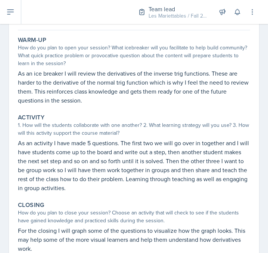
scroll to position [76, 0]
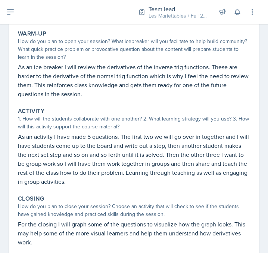
click at [171, 87] on p "As an ice breaker I will review the derivatives of the inverse trig functions. …" at bounding box center [134, 80] width 233 height 36
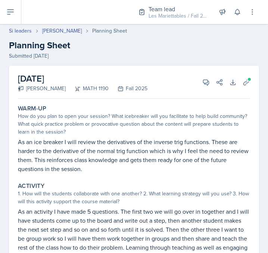
scroll to position [0, 0]
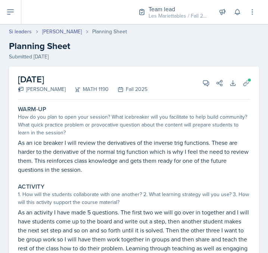
click at [161, 166] on p "As an ice breaker I will review the derivatives of the inverse trig functions. …" at bounding box center [134, 156] width 233 height 36
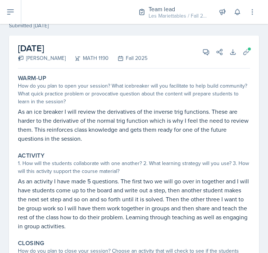
scroll to position [25, 0]
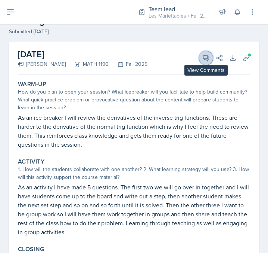
click at [207, 59] on icon at bounding box center [206, 57] width 7 height 7
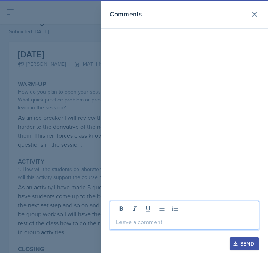
click at [181, 221] on p at bounding box center [184, 221] width 137 height 9
click at [77, 206] on div at bounding box center [134, 126] width 268 height 253
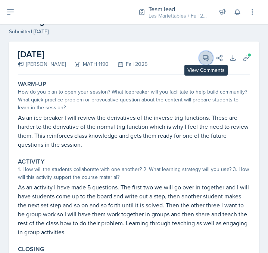
click at [207, 55] on icon at bounding box center [207, 58] width 6 height 6
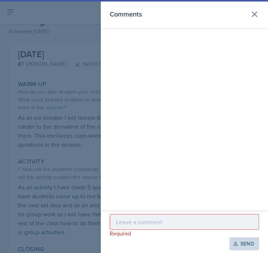
click at [173, 218] on p at bounding box center [184, 221] width 137 height 9
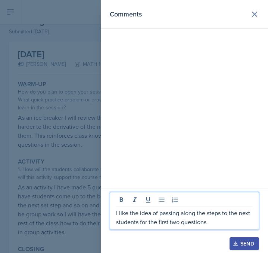
click at [29, 196] on div at bounding box center [134, 126] width 268 height 253
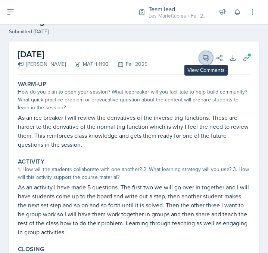
click at [207, 56] on icon at bounding box center [206, 57] width 7 height 7
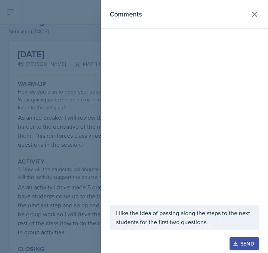
click at [216, 226] on div "I like the idea of passing along the steps to the next students for the first t…" at bounding box center [185, 217] width 150 height 25
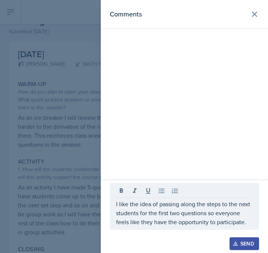
click at [91, 196] on div at bounding box center [134, 126] width 268 height 253
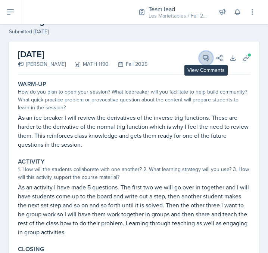
click at [207, 52] on button "View Comments" at bounding box center [206, 57] width 13 height 13
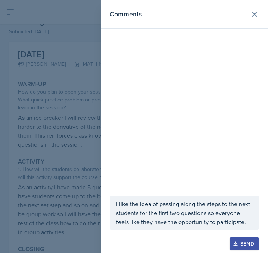
click at [254, 225] on div "I like the idea of passing along the steps to the next students for the first t…" at bounding box center [185, 213] width 150 height 34
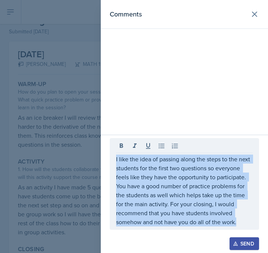
drag, startPoint x: 255, startPoint y: 221, endPoint x: 52, endPoint y: 147, distance: 215.9
click at [110, 147] on div "I like the idea of passing along the steps to the next students for the first t…" at bounding box center [185, 184] width 150 height 92
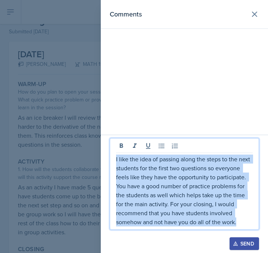
drag, startPoint x: 252, startPoint y: 224, endPoint x: 92, endPoint y: 156, distance: 173.9
click at [110, 156] on div "I like the idea of passing along the steps to the next students for the first t…" at bounding box center [185, 184] width 150 height 92
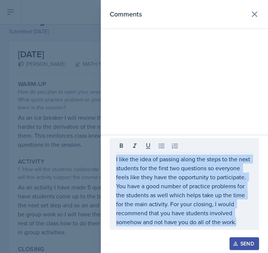
click at [264, 191] on div "I like the idea of passing along the steps to the next students for the first t…" at bounding box center [184, 194] width 167 height 118
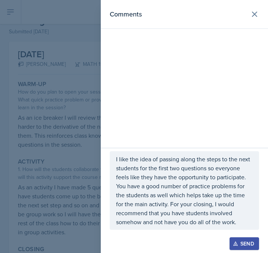
click at [248, 242] on div "Send" at bounding box center [245, 243] width 20 height 6
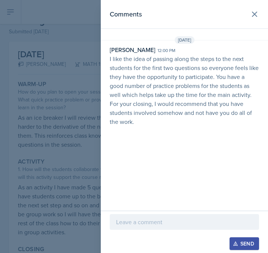
click at [127, 145] on div "Comments [DATE] [PERSON_NAME] 12:00 pm I like the idea of passing along the ste…" at bounding box center [184, 105] width 167 height 210
click at [39, 110] on div at bounding box center [134, 126] width 268 height 253
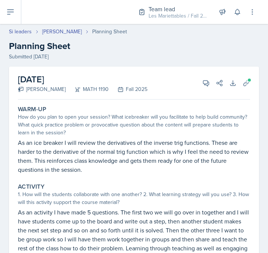
select select "Planning Sheets"
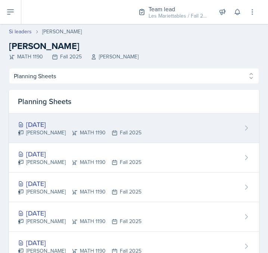
click at [160, 126] on div "[DATE] [PERSON_NAME] MATH 1190 Fall 2025" at bounding box center [134, 128] width 250 height 30
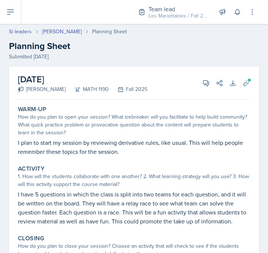
click at [174, 96] on div "[DATE] [PERSON_NAME] MATH 1190 Fall 2025 View Comments Comments Send Share Down…" at bounding box center [134, 83] width 233 height 33
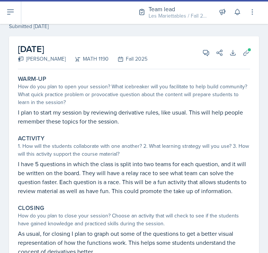
scroll to position [22, 0]
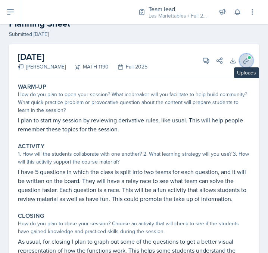
click at [245, 56] on button "Uploads" at bounding box center [246, 60] width 13 height 13
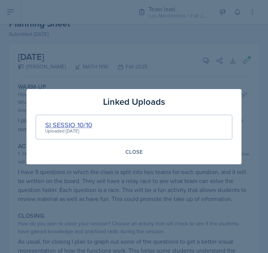
click at [77, 127] on div "SI SESSIO 10/10" at bounding box center [68, 125] width 47 height 10
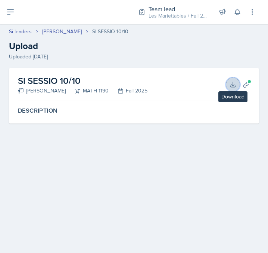
click at [231, 84] on icon at bounding box center [233, 84] width 7 height 7
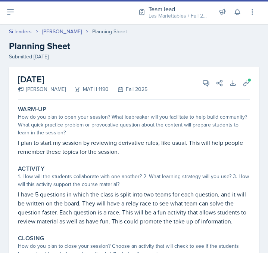
click at [127, 136] on div "Warm-Up How do you plan to open your session? What icebreaker will you facilita…" at bounding box center [134, 130] width 239 height 56
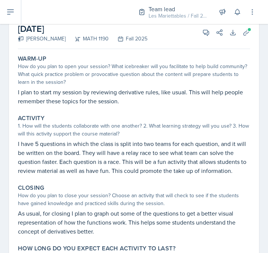
scroll to position [76, 0]
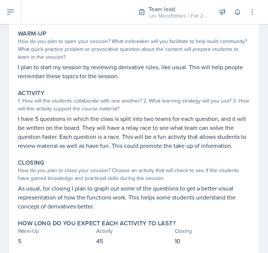
click at [193, 65] on p "I plan to start my session by reviewing derivative rules, like usual. This will…" at bounding box center [134, 71] width 233 height 18
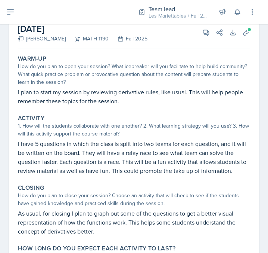
scroll to position [25, 0]
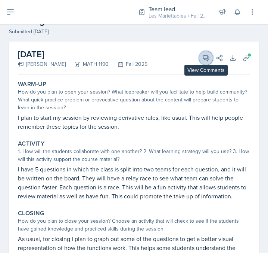
click at [210, 62] on button "View Comments" at bounding box center [206, 57] width 13 height 13
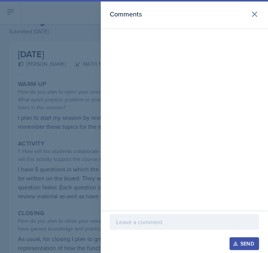
click at [159, 223] on p at bounding box center [184, 221] width 137 height 9
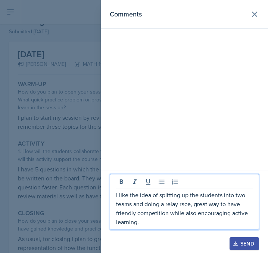
click at [72, 175] on div at bounding box center [134, 126] width 268 height 253
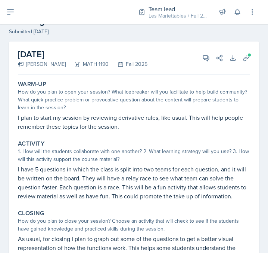
click at [202, 52] on div "[DATE] [PERSON_NAME] MATH 1190 Fall 2025 View Comments Comments I like the idea…" at bounding box center [134, 57] width 233 height 33
click at [203, 55] on icon at bounding box center [206, 57] width 7 height 7
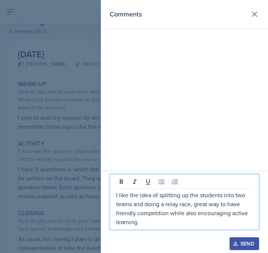
click at [160, 223] on p "I like the idea of splitting up the students into two teams and doing a relay r…" at bounding box center [184, 208] width 137 height 36
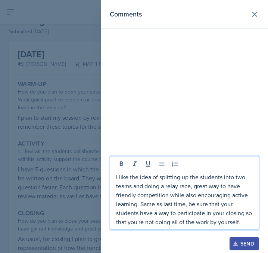
click at [245, 249] on button "Send" at bounding box center [245, 243] width 30 height 13
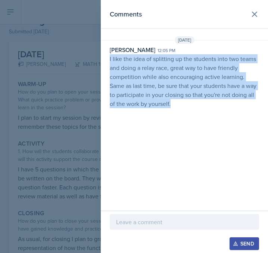
drag, startPoint x: 209, startPoint y: 105, endPoint x: 107, endPoint y: 61, distance: 111.2
click at [107, 61] on div "[PERSON_NAME] 12:05 pm I like the idea of splitting up the students into two te…" at bounding box center [184, 76] width 167 height 63
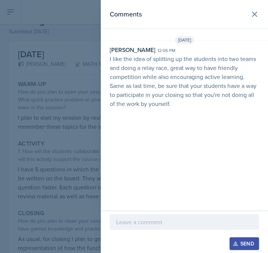
click at [72, 61] on div at bounding box center [134, 126] width 268 height 253
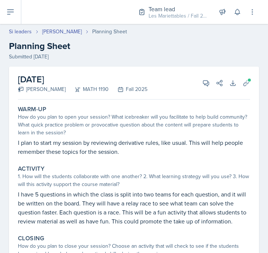
select select "Planning Sheets"
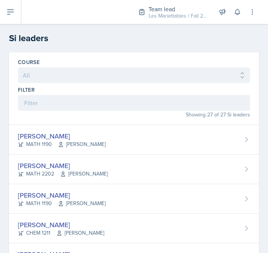
click at [111, 117] on div "Showing 27 of 27 Si leaders" at bounding box center [134, 115] width 233 height 8
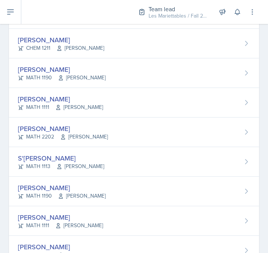
scroll to position [252, 0]
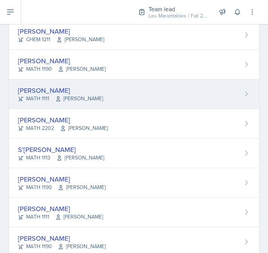
click at [74, 108] on div "[PERSON_NAME] MATH 1111 [PERSON_NAME]" at bounding box center [134, 94] width 250 height 30
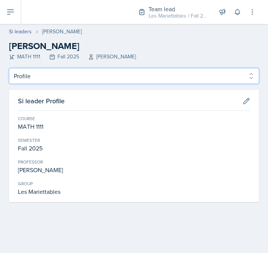
click at [9, 68] on select "Profile Planning Sheets Observation Forms Uploads" at bounding box center [134, 76] width 250 height 16
select select "Planning Sheets"
click option "Planning Sheets" at bounding box center [0, 0] width 0 height 0
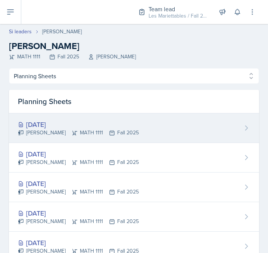
click at [83, 131] on div "[PERSON_NAME] MATH 1111 Fall 2025" at bounding box center [78, 133] width 121 height 8
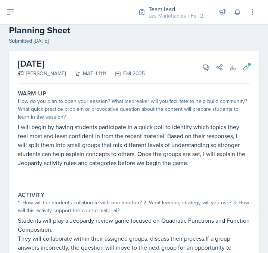
click at [139, 122] on div "Warm-Up How do you plan to open your session? What icebreaker will you facilita…" at bounding box center [134, 136] width 239 height 98
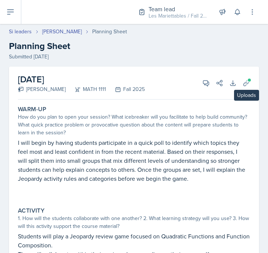
click at [240, 84] on div "Download Uploads" at bounding box center [237, 82] width 27 height 7
click at [241, 84] on button "Uploads" at bounding box center [246, 82] width 13 height 13
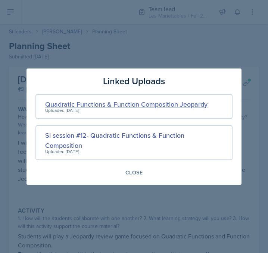
click at [90, 106] on div "Quadratic Functions & Function Composition Jeopardy" at bounding box center [126, 104] width 163 height 10
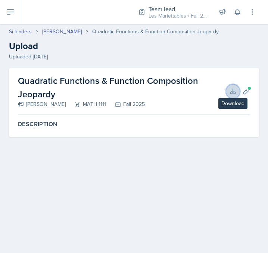
click at [237, 91] on button "Download" at bounding box center [233, 90] width 13 height 13
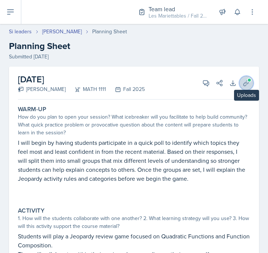
click at [250, 84] on icon at bounding box center [246, 82] width 7 height 7
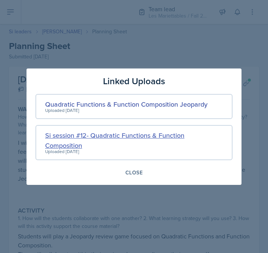
click at [122, 132] on div "Si session #12- Quadratic Functions & Function Composition" at bounding box center [134, 140] width 178 height 20
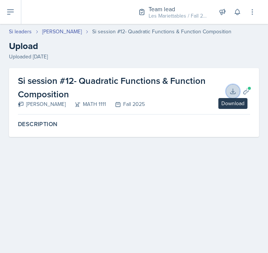
click at [236, 90] on icon at bounding box center [233, 90] width 7 height 7
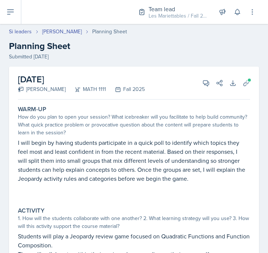
click at [87, 137] on div "Warm-Up How do you plan to open your session? What icebreaker will you facilita…" at bounding box center [134, 151] width 239 height 98
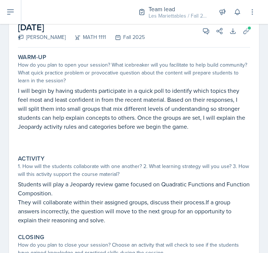
scroll to position [46, 0]
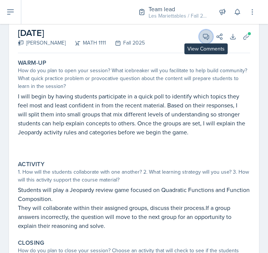
click at [206, 35] on icon at bounding box center [206, 36] width 7 height 7
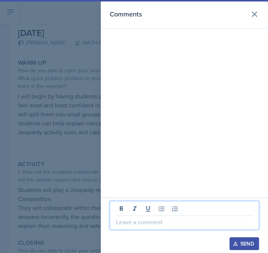
click at [157, 219] on p at bounding box center [184, 221] width 137 height 9
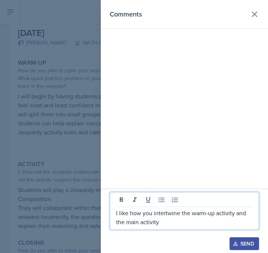
click at [79, 191] on div at bounding box center [134, 126] width 268 height 253
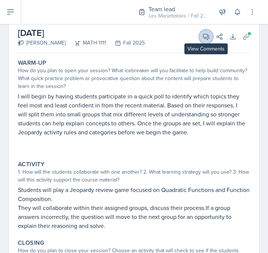
click at [202, 35] on button "View Comments" at bounding box center [206, 36] width 13 height 13
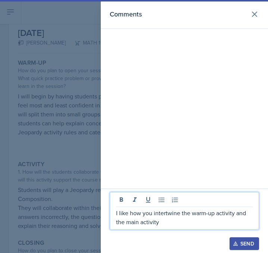
click at [175, 224] on p "I like how you intertwine the warm-up activity and the main activity" at bounding box center [184, 217] width 137 height 18
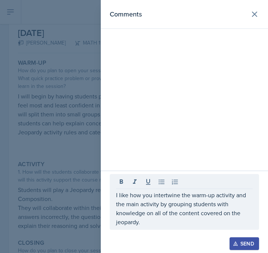
click at [90, 183] on div at bounding box center [134, 126] width 268 height 253
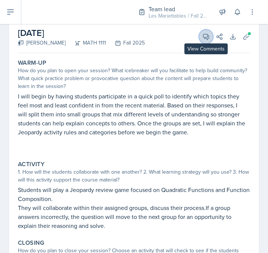
click at [208, 35] on span at bounding box center [209, 34] width 4 height 4
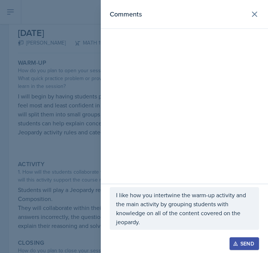
click at [230, 201] on p "I like how you intertwine the warm-up activity and the main activity by groupin…" at bounding box center [184, 208] width 137 height 36
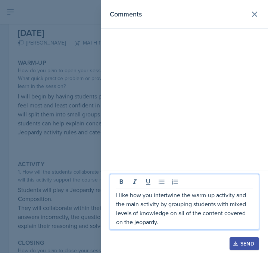
click at [194, 223] on p "I like how you intertwine the warm-up activity and the main activity by groupin…" at bounding box center [184, 208] width 137 height 36
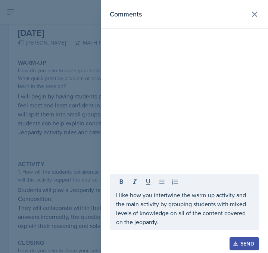
click at [48, 153] on div at bounding box center [134, 126] width 268 height 253
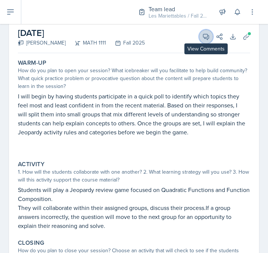
click at [206, 36] on icon at bounding box center [206, 36] width 7 height 7
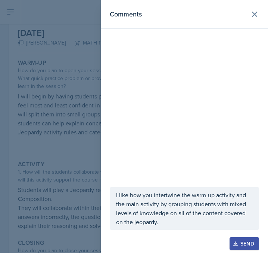
click at [174, 227] on div "I like how you intertwine the warm-up activity and the main activity by groupin…" at bounding box center [185, 208] width 150 height 43
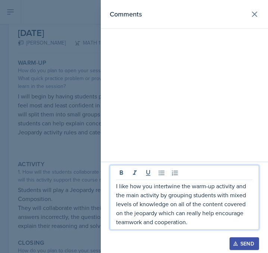
click at [40, 141] on div at bounding box center [134, 126] width 268 height 253
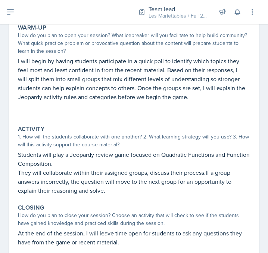
scroll to position [72, 0]
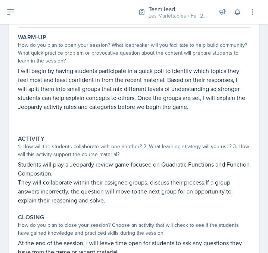
click at [69, 170] on p "Students will play a Jeopardy review game focused on Quadratic Functions and Fu…" at bounding box center [134, 169] width 233 height 18
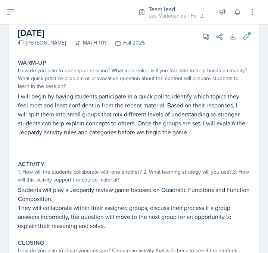
scroll to position [21, 0]
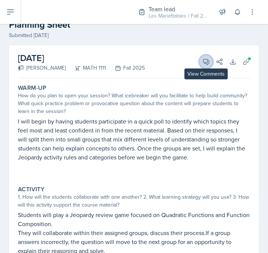
click at [204, 61] on icon at bounding box center [206, 61] width 7 height 7
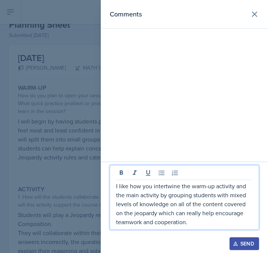
click at [204, 224] on p "I like how you intertwine the warm-up activity and the main activity by groupin…" at bounding box center [184, 203] width 137 height 45
click at [67, 142] on div at bounding box center [134, 126] width 268 height 253
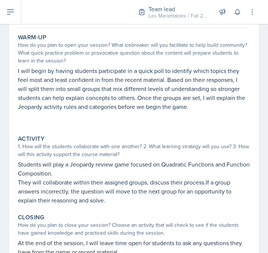
scroll to position [97, 0]
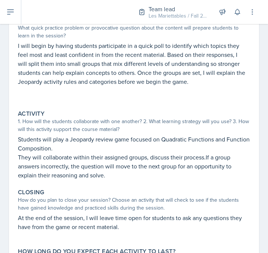
click at [130, 107] on div "Warm-Up How do you plan to open your session? What icebreaker will you facilita…" at bounding box center [134, 146] width 233 height 280
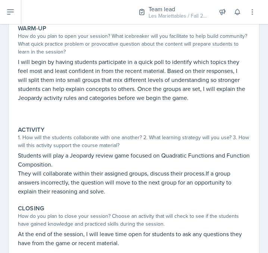
scroll to position [72, 0]
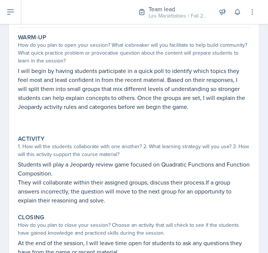
click at [217, 86] on p "I will begin by having students participate in a quick poll to identify which t…" at bounding box center [134, 88] width 233 height 45
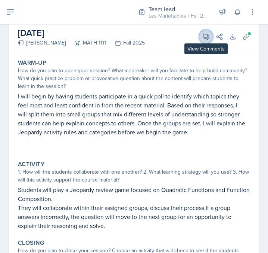
click at [208, 34] on span at bounding box center [209, 34] width 4 height 4
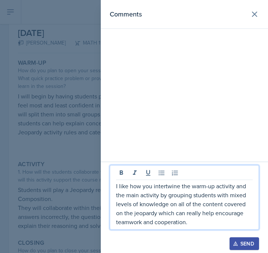
click at [192, 219] on p "I like how you intertwine the warm-up activity and the main activity by groupin…" at bounding box center [184, 203] width 137 height 45
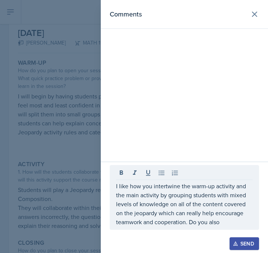
click at [57, 191] on div at bounding box center [134, 126] width 268 height 253
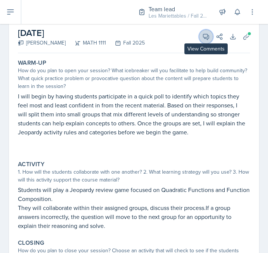
click at [205, 33] on button "View Comments" at bounding box center [206, 36] width 13 height 13
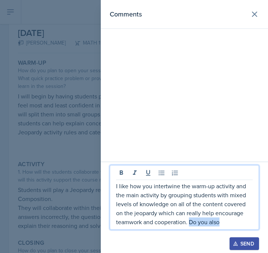
drag, startPoint x: 221, startPoint y: 221, endPoint x: 191, endPoint y: 219, distance: 29.6
click at [191, 219] on p "I like how you intertwine the warm-up activity and the main activity by groupin…" at bounding box center [184, 203] width 137 height 45
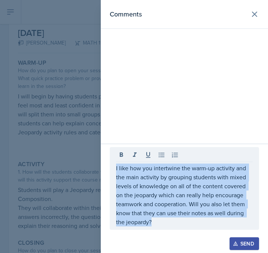
drag, startPoint x: 199, startPoint y: 227, endPoint x: 106, endPoint y: 163, distance: 112.8
click at [110, 163] on div "I like how you intertwine the warm-up activity and the main activity by groupin…" at bounding box center [185, 188] width 150 height 83
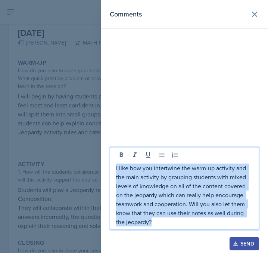
drag, startPoint x: 171, startPoint y: 218, endPoint x: 111, endPoint y: 166, distance: 79.2
click at [111, 166] on div "I like how you intertwine the warm-up activity and the main activity by groupin…" at bounding box center [185, 188] width 150 height 83
click at [245, 243] on div "Send" at bounding box center [245, 243] width 20 height 6
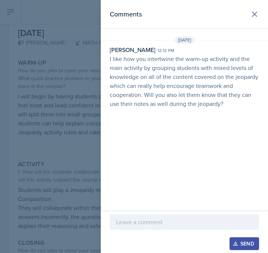
click at [59, 156] on div at bounding box center [134, 126] width 268 height 253
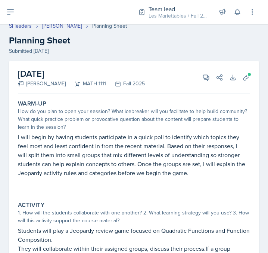
scroll to position [0, 0]
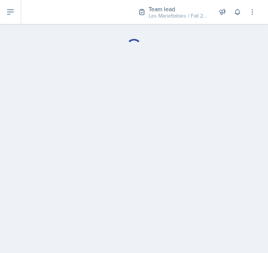
select select "Planning Sheets"
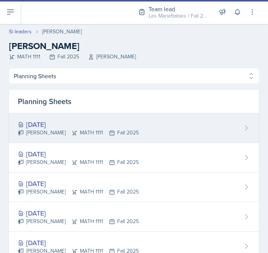
click at [70, 121] on div "[DATE]" at bounding box center [78, 124] width 121 height 10
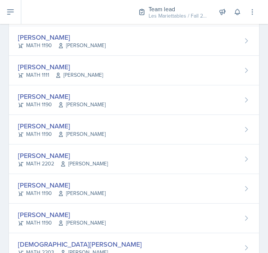
scroll to position [313, 0]
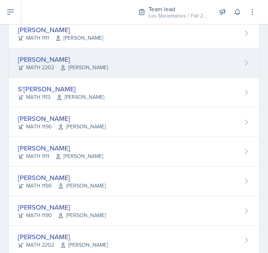
click at [156, 68] on div "[PERSON_NAME] MATH 2202 [PERSON_NAME]" at bounding box center [134, 63] width 250 height 30
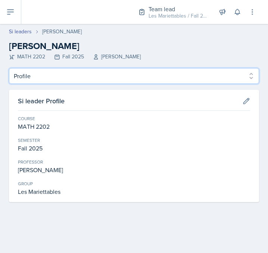
click at [9, 68] on select "Profile Planning Sheets Observation Forms Uploads" at bounding box center [134, 76] width 250 height 16
select select "Planning Sheets"
click option "Planning Sheets" at bounding box center [0, 0] width 0 height 0
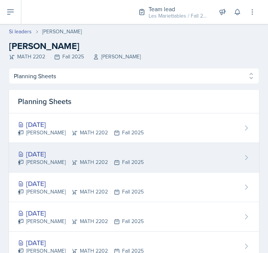
click at [102, 154] on div "[DATE]" at bounding box center [81, 154] width 126 height 10
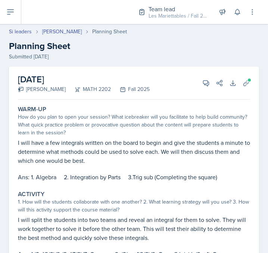
click at [164, 130] on div "How do you plan to open your session? What icebreaker will you facilitate to he…" at bounding box center [134, 125] width 233 height 24
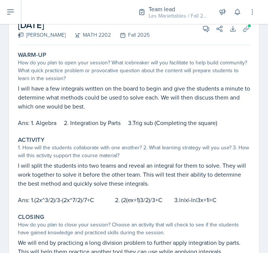
scroll to position [46, 0]
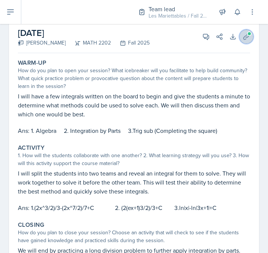
click at [251, 32] on span at bounding box center [249, 33] width 4 height 4
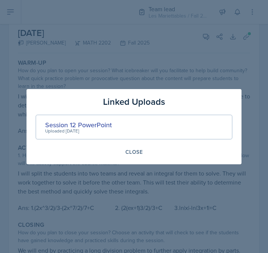
click at [90, 127] on div "Uploaded [DATE]" at bounding box center [78, 130] width 67 height 7
click at [90, 126] on div "Session 12 PowerPoint" at bounding box center [78, 125] width 67 height 10
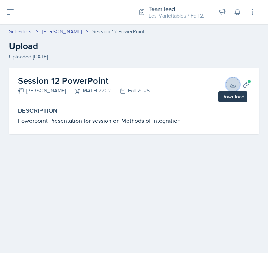
click at [232, 84] on icon at bounding box center [233, 84] width 7 height 7
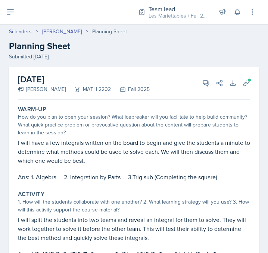
click at [166, 128] on div "How do you plan to open your session? What icebreaker will you facilitate to he…" at bounding box center [134, 125] width 233 height 24
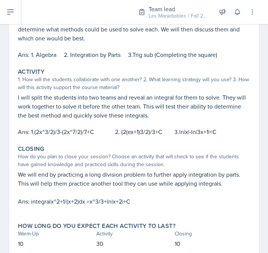
scroll to position [97, 0]
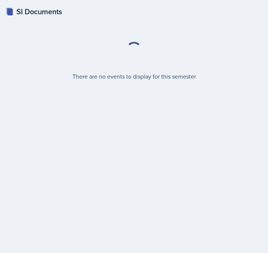
select select "2bed604d-1099-4043-b1bc-2365e8740244"
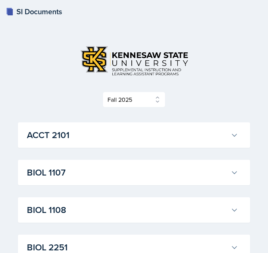
click at [204, 59] on div at bounding box center [134, 61] width 233 height 38
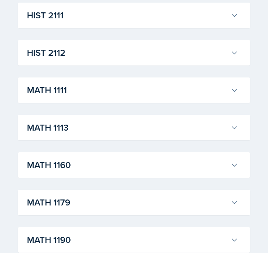
click at [142, 96] on h3 "MATH 1111" at bounding box center [127, 89] width 201 height 13
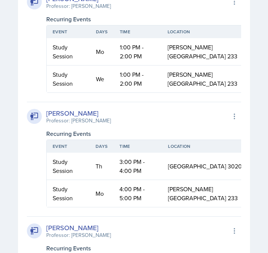
scroll to position [1655, 0]
